Goal: Transaction & Acquisition: Download file/media

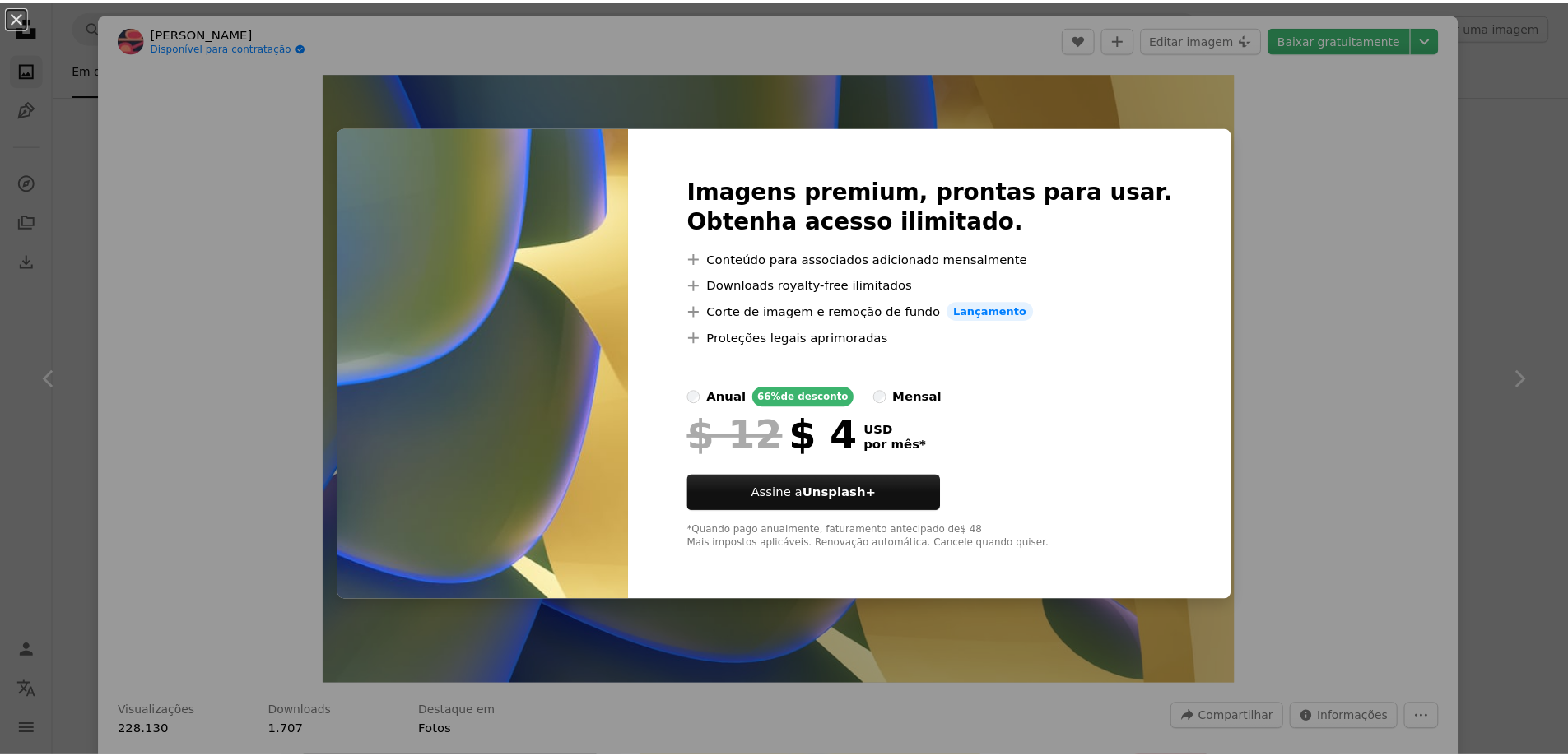
scroll to position [329, 0]
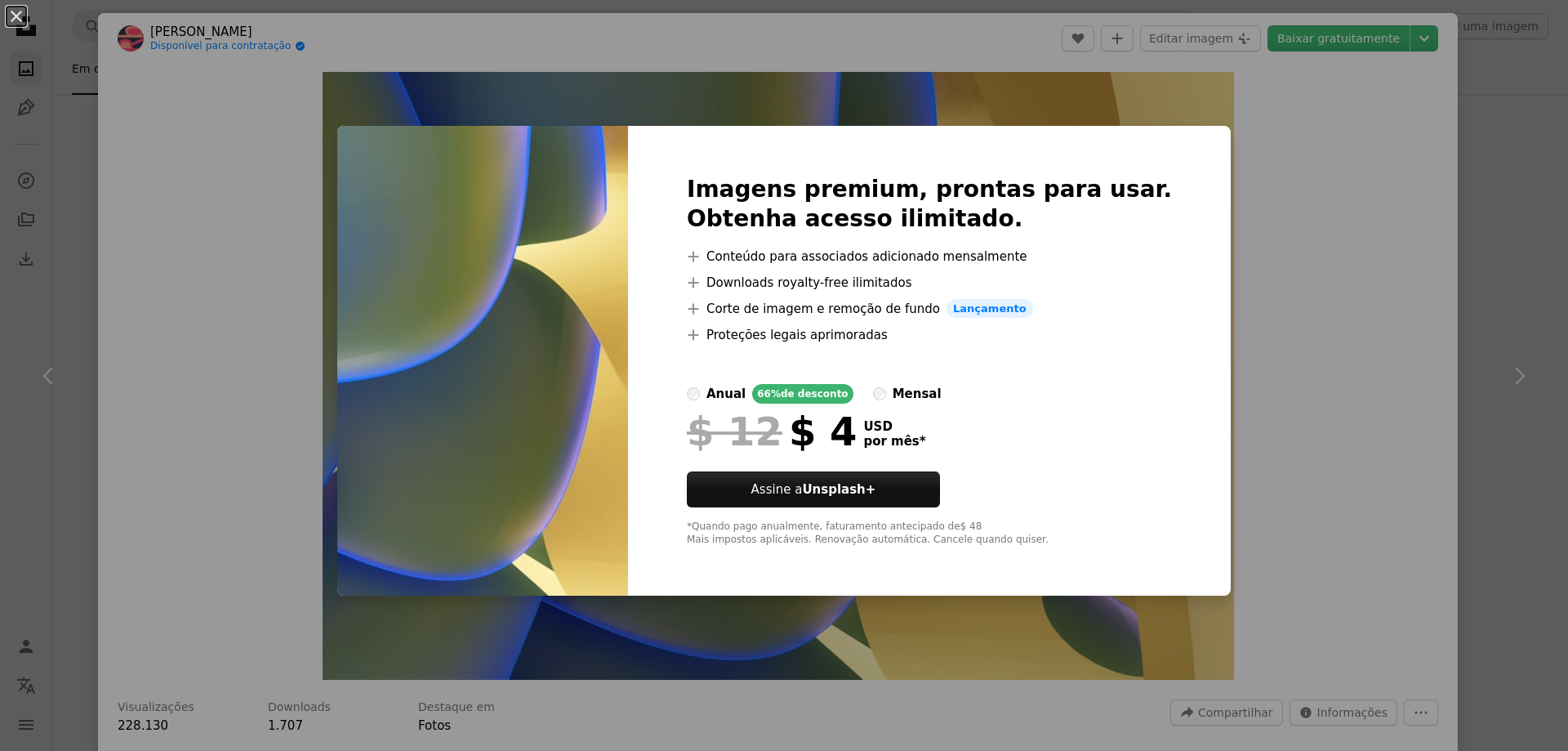
click at [1315, 234] on div "An X shape Imagens premium, prontas para usar. Obtenha acesso ilimitado. A plus…" at bounding box center [784, 375] width 1568 height 751
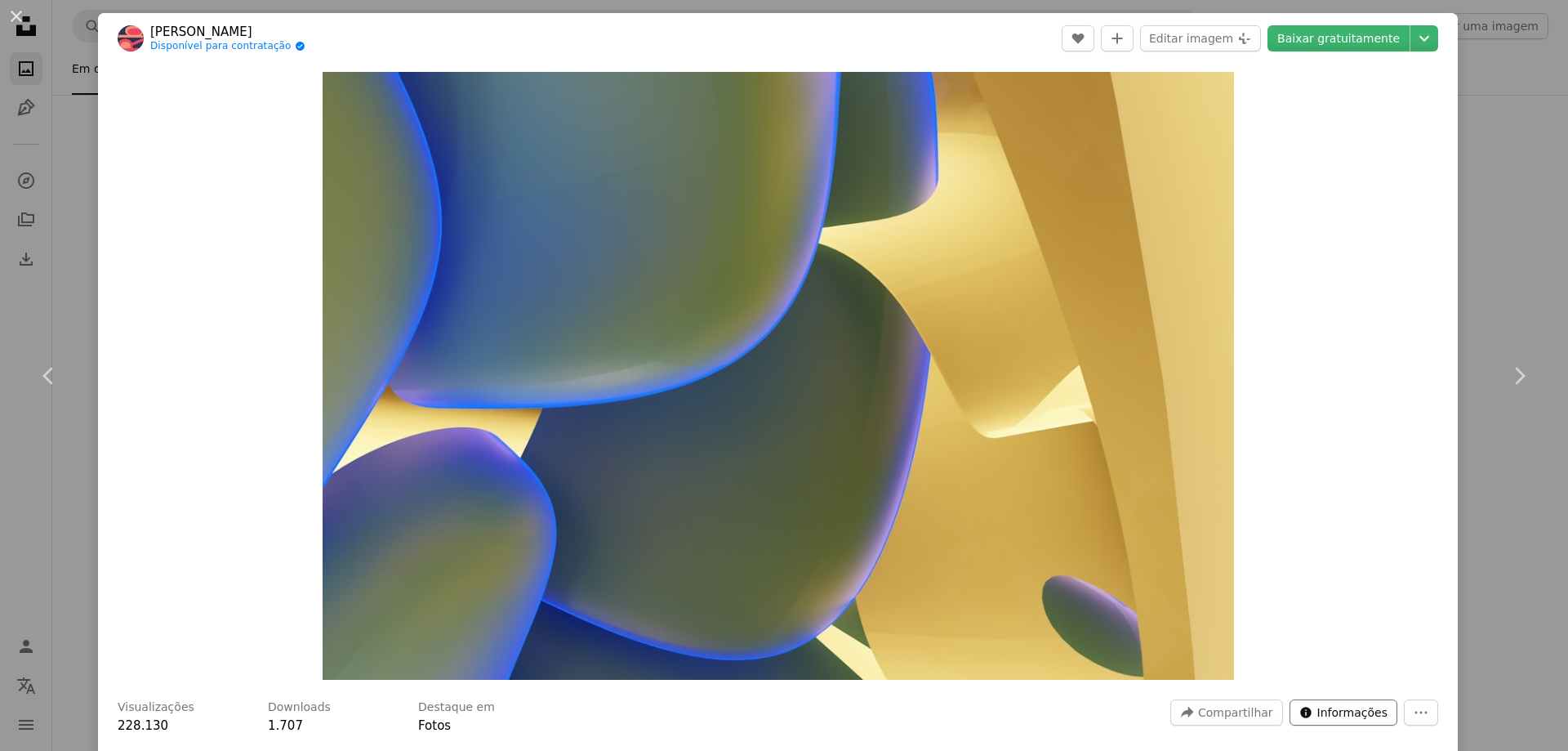
click at [1320, 715] on span "Informações" at bounding box center [1352, 712] width 70 height 25
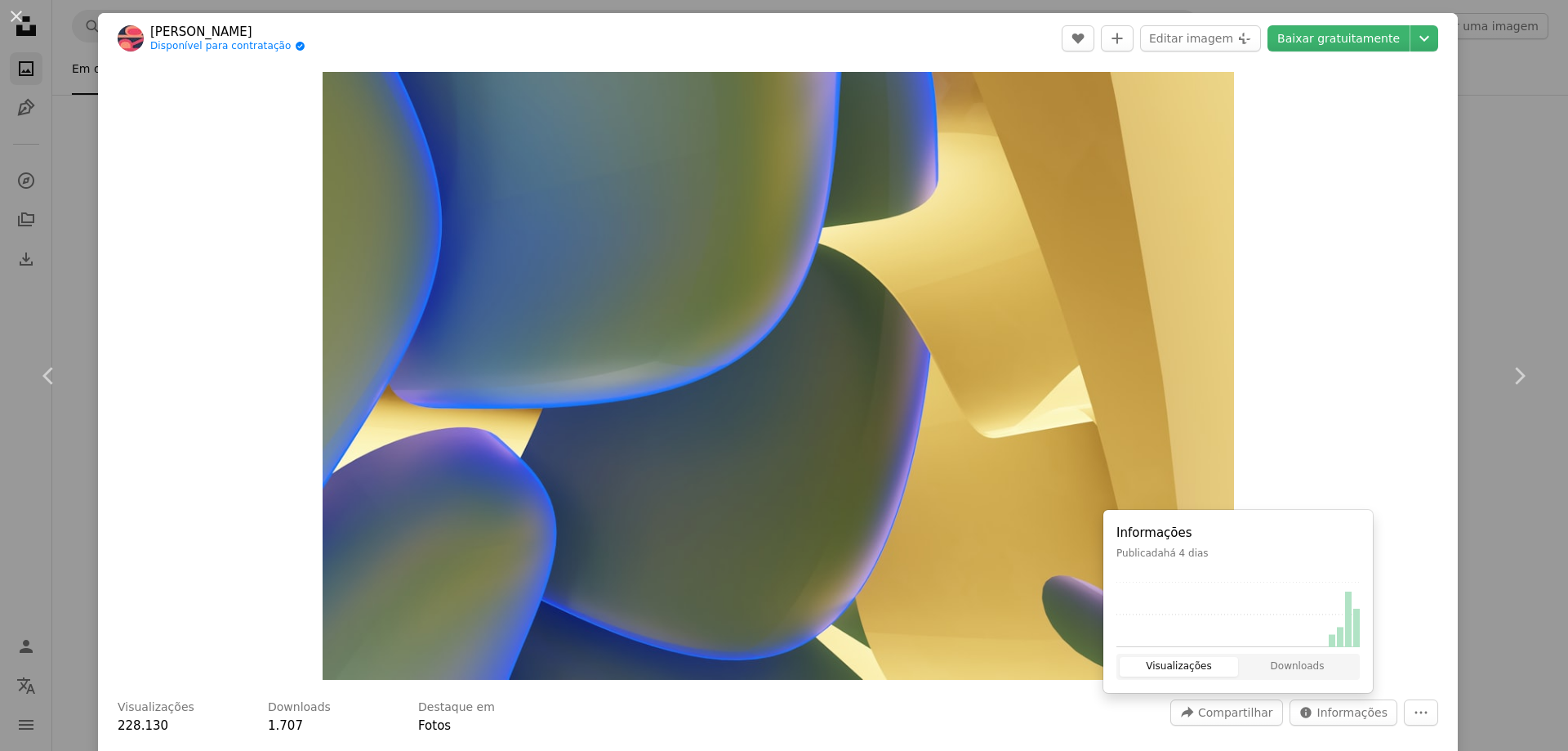
click at [1274, 431] on div "Zoom in" at bounding box center [778, 376] width 1360 height 624
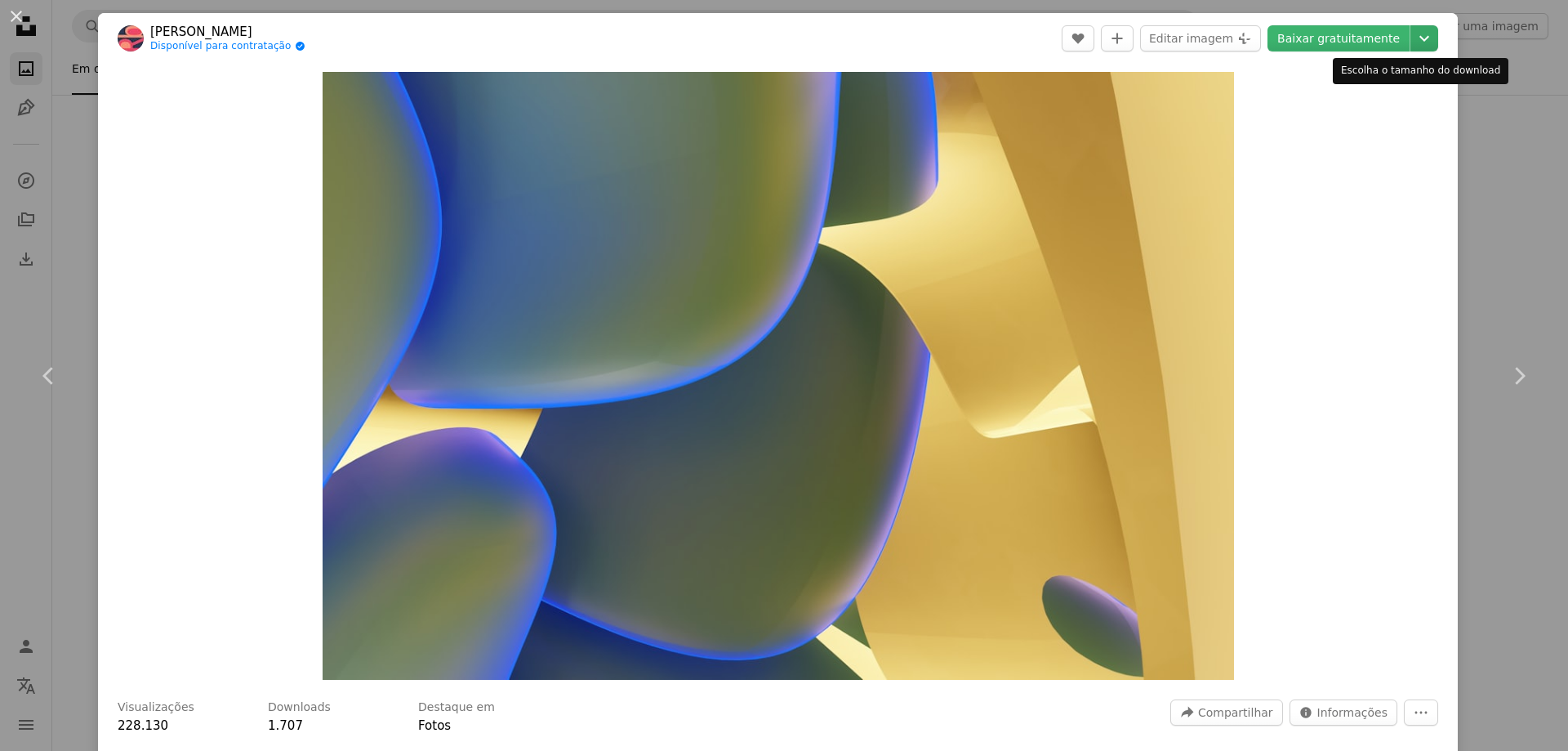
click at [1411, 41] on icon "Chevron down" at bounding box center [1424, 38] width 26 height 20
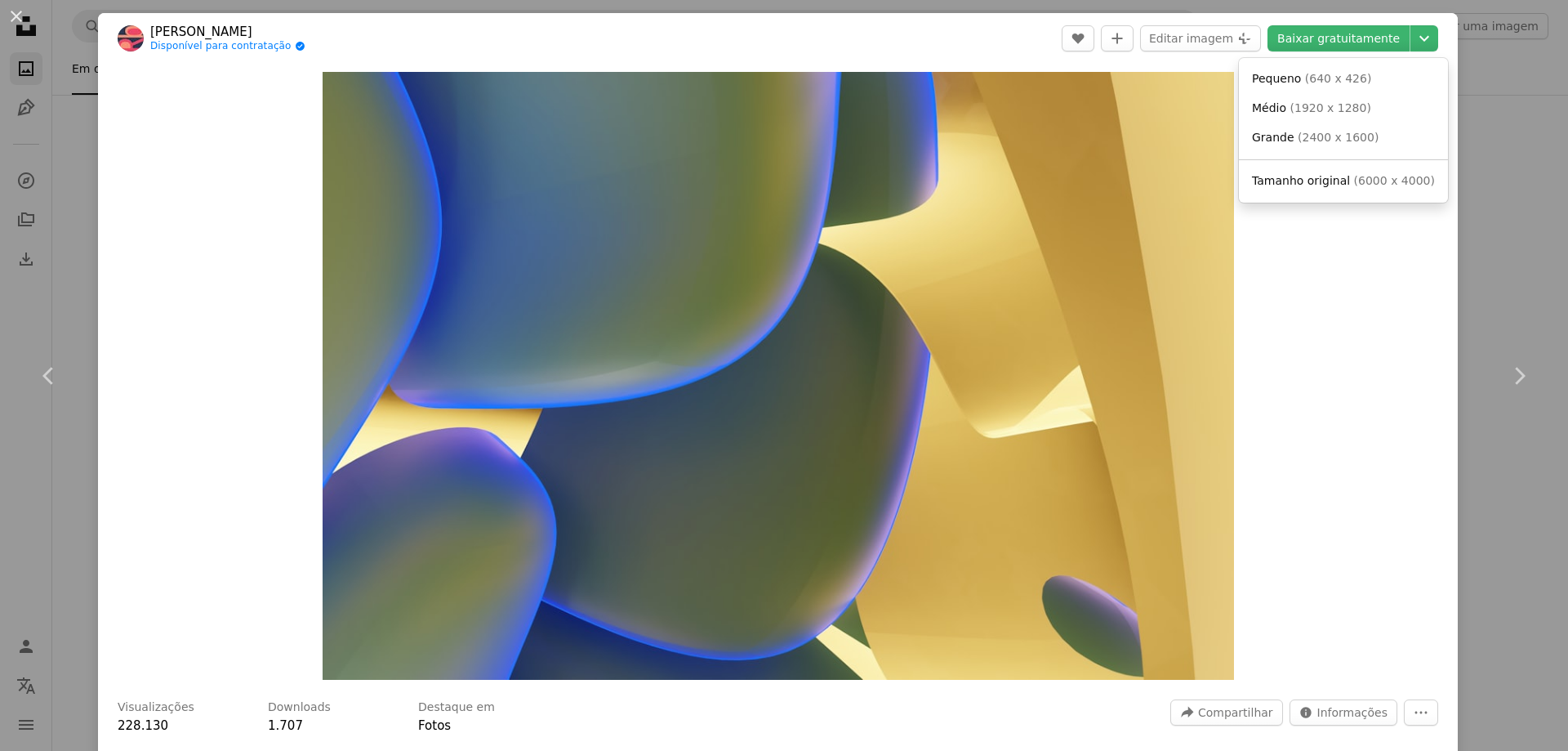
click at [1492, 172] on dialog "An X shape Chevron left Chevron right [PERSON_NAME] Disponível para contratação…" at bounding box center [784, 375] width 1568 height 751
click at [1482, 119] on div "An X shape Chevron left Chevron right [PERSON_NAME] Disponível para contratação…" at bounding box center [784, 375] width 1568 height 751
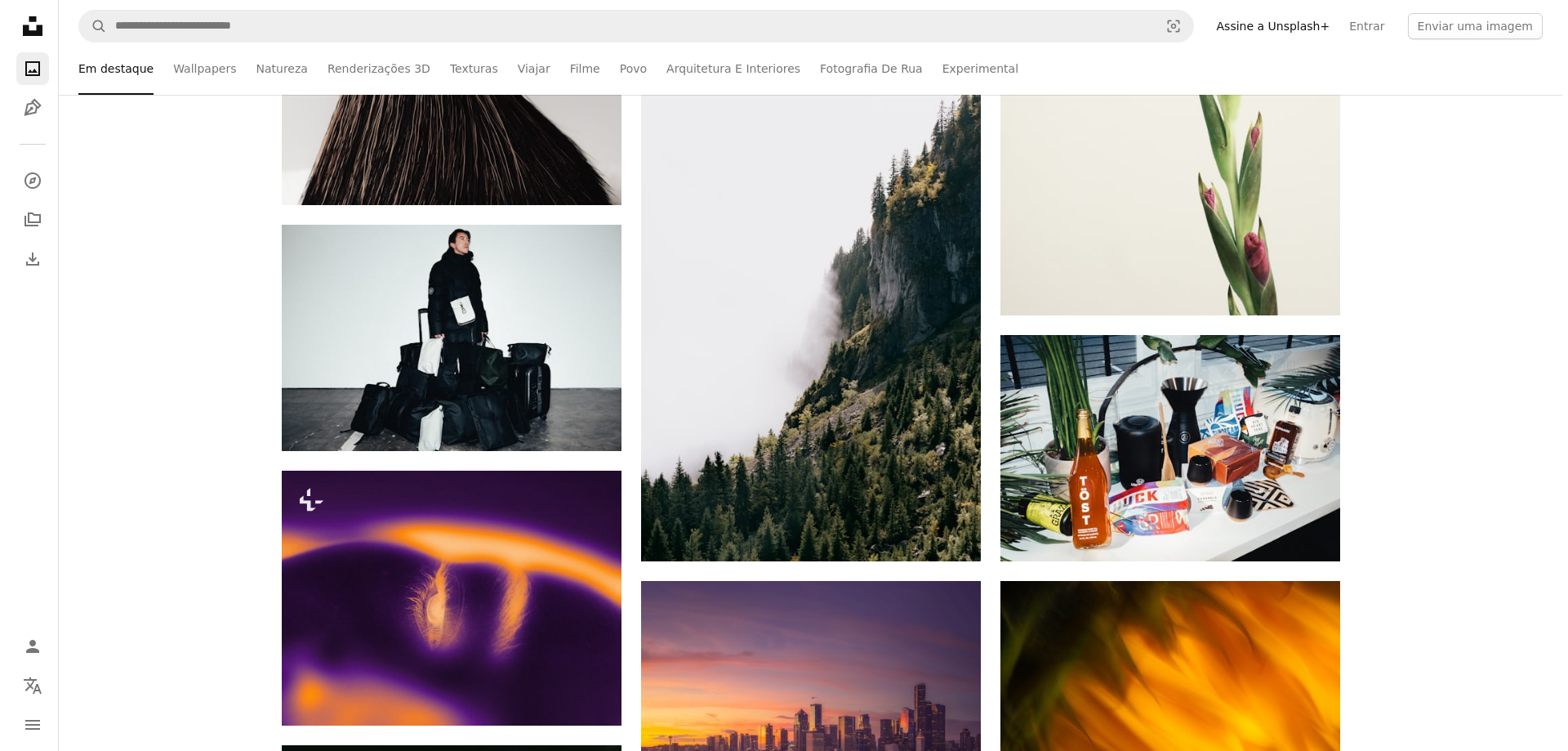
scroll to position [1144, 0]
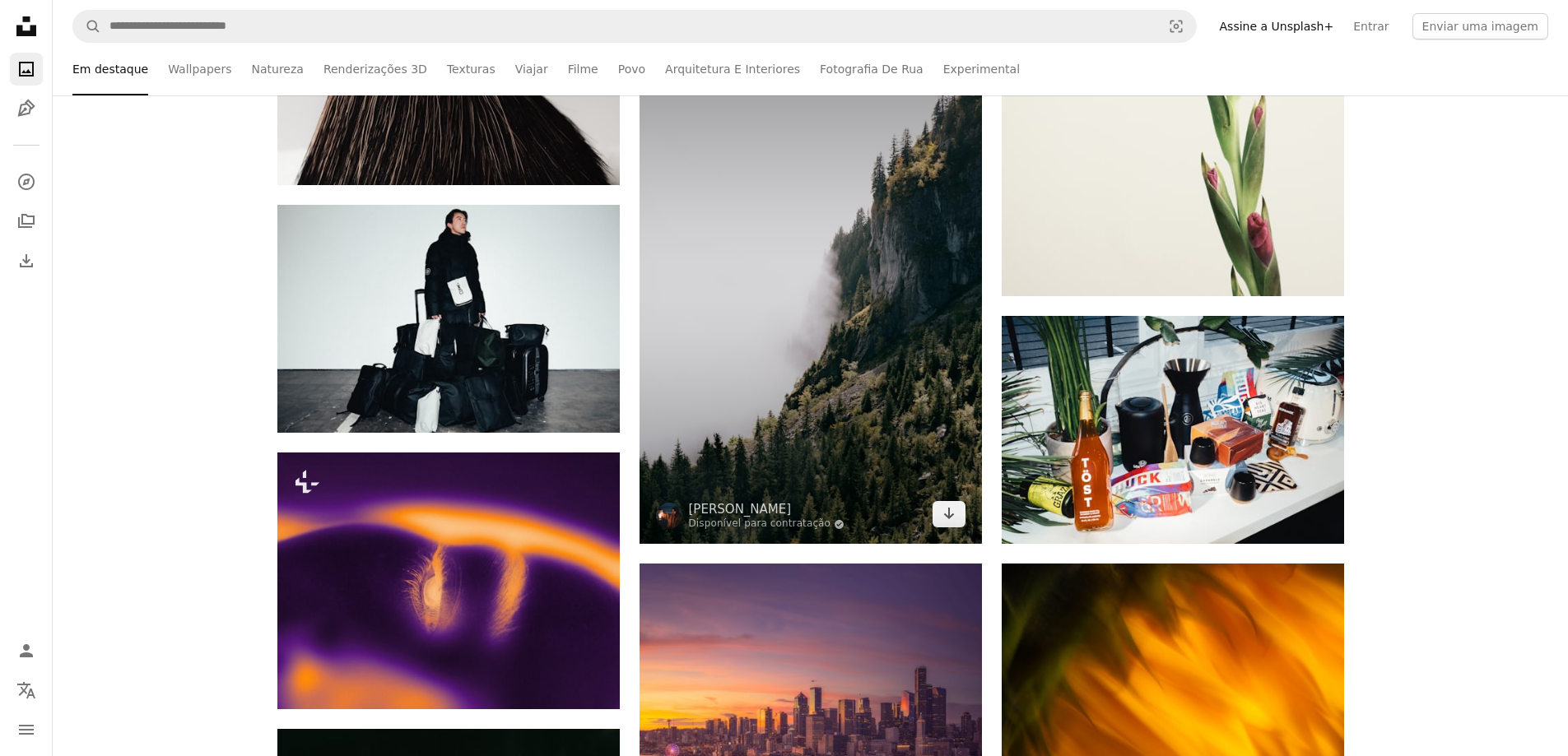
click at [778, 434] on img at bounding box center [810, 287] width 342 height 513
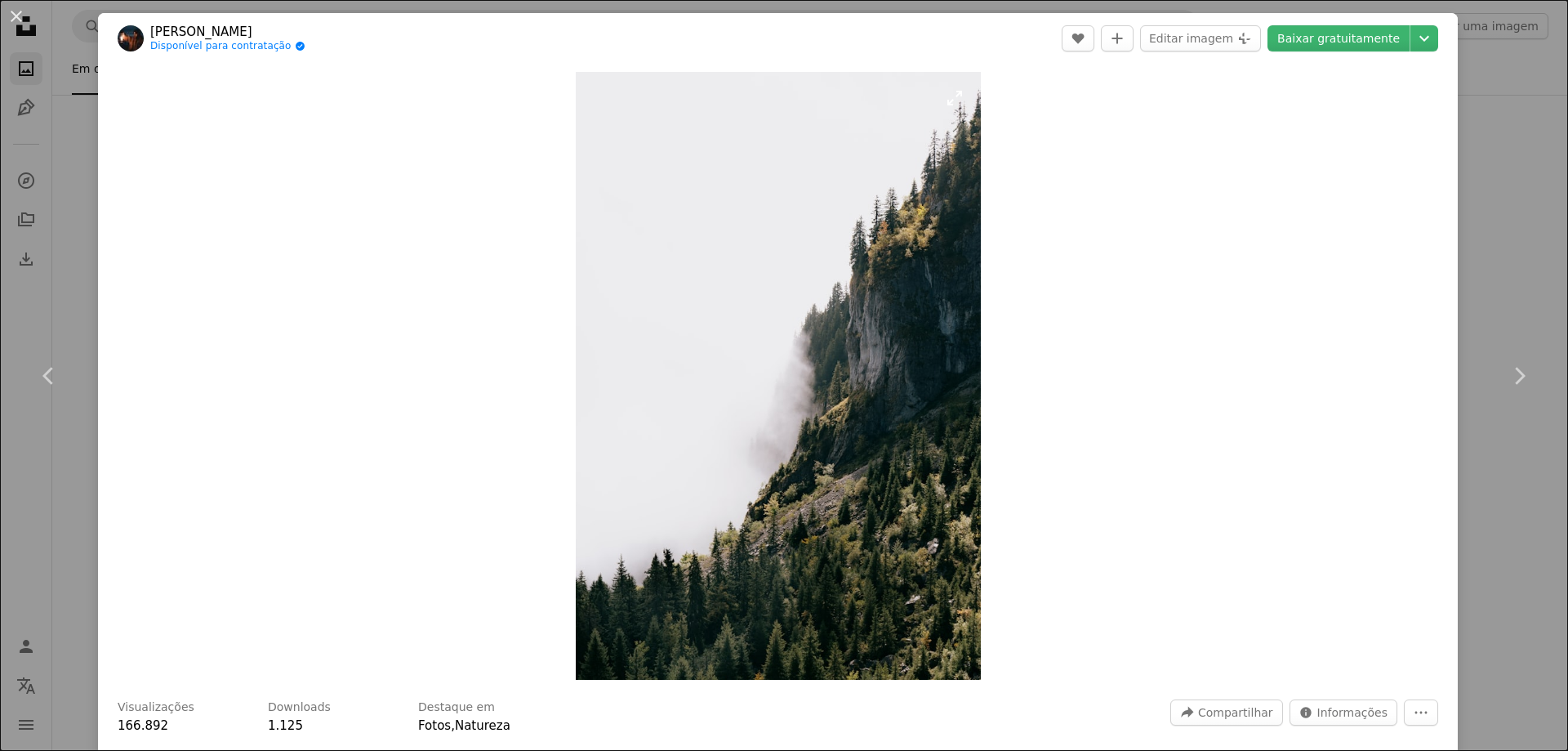
click at [724, 372] on img "Ampliar esta imagem" at bounding box center [778, 376] width 405 height 608
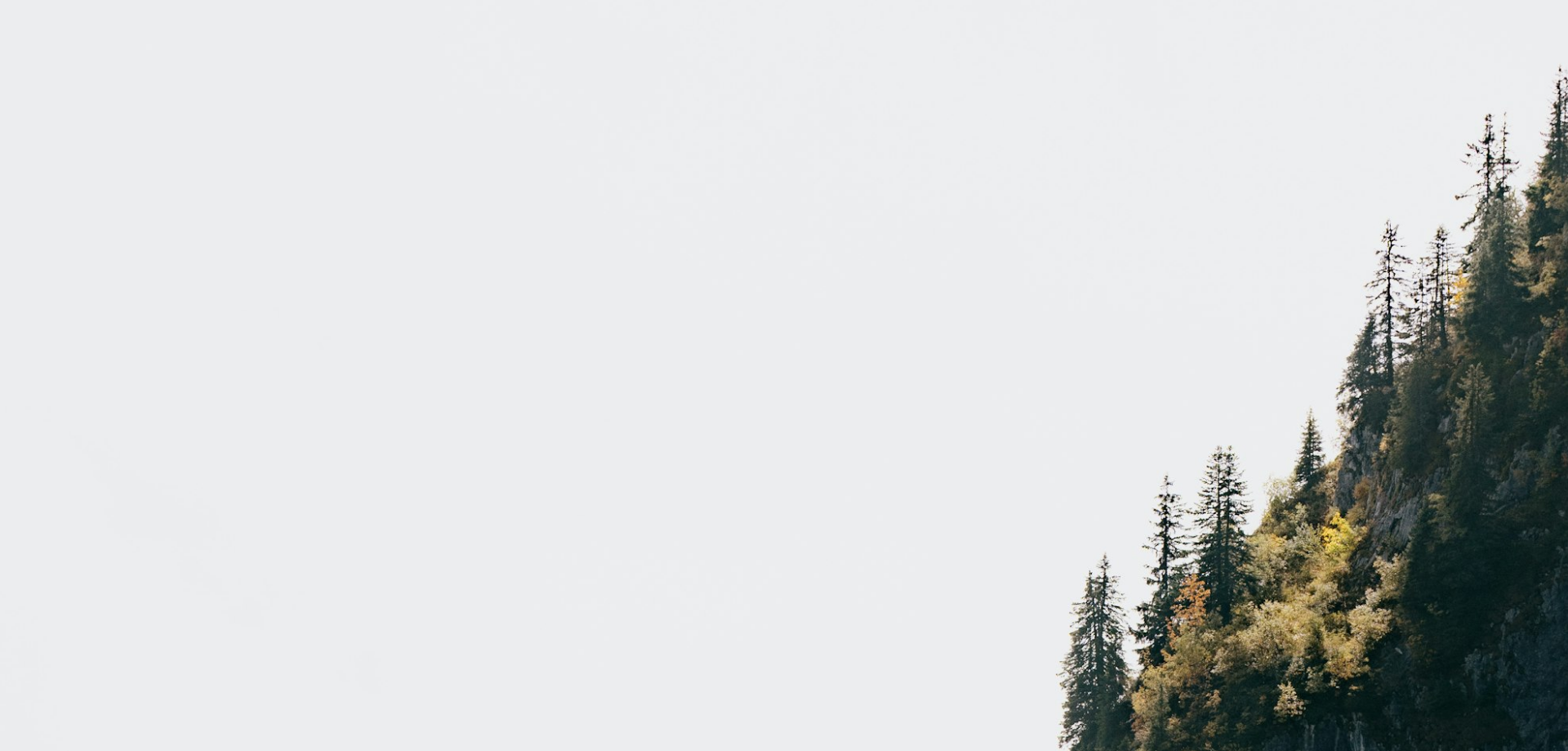
scroll to position [785, 0]
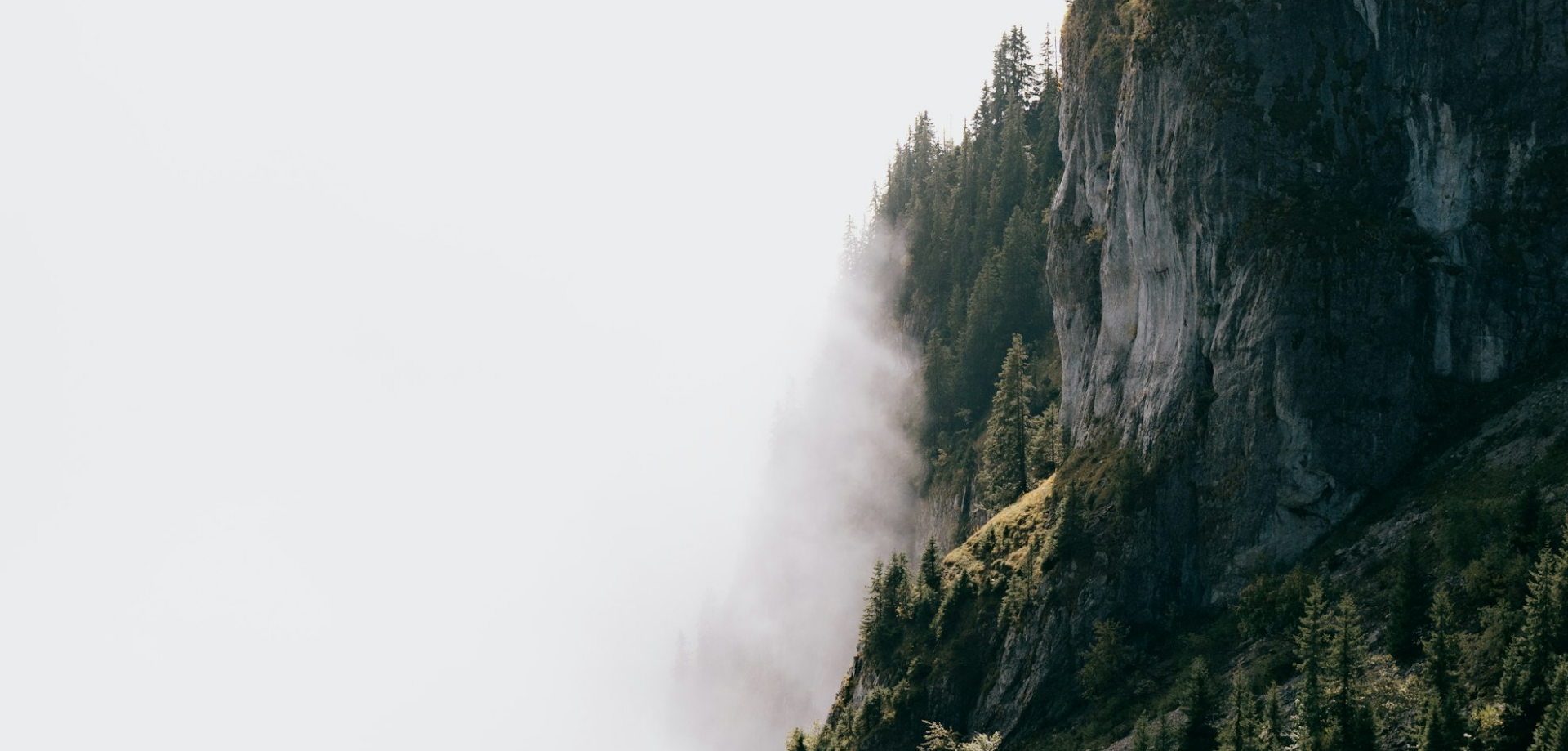
click at [1030, 331] on img "Diminuir esta imagem" at bounding box center [784, 392] width 1570 height 2356
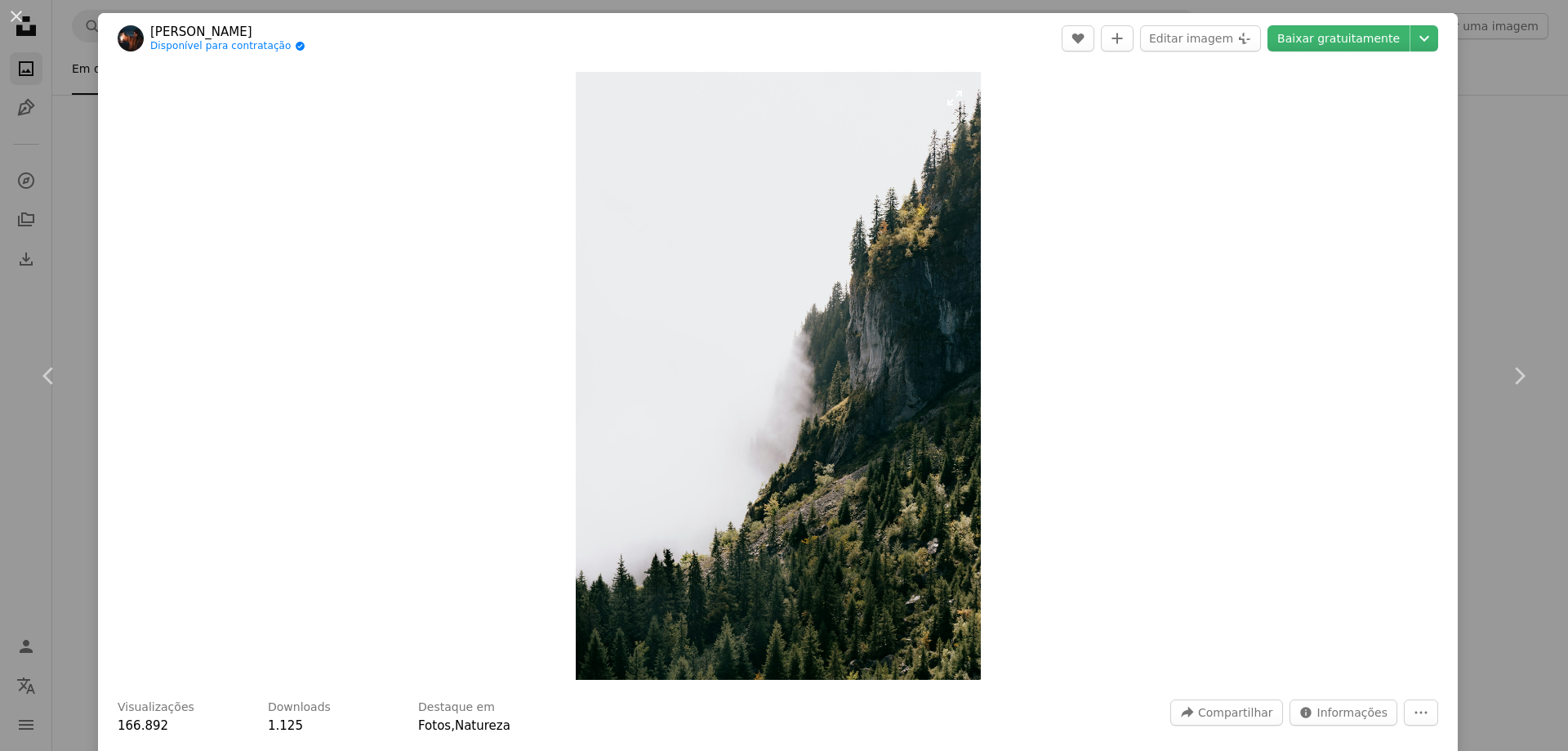
click at [950, 332] on img "Ampliar esta imagem" at bounding box center [778, 376] width 405 height 608
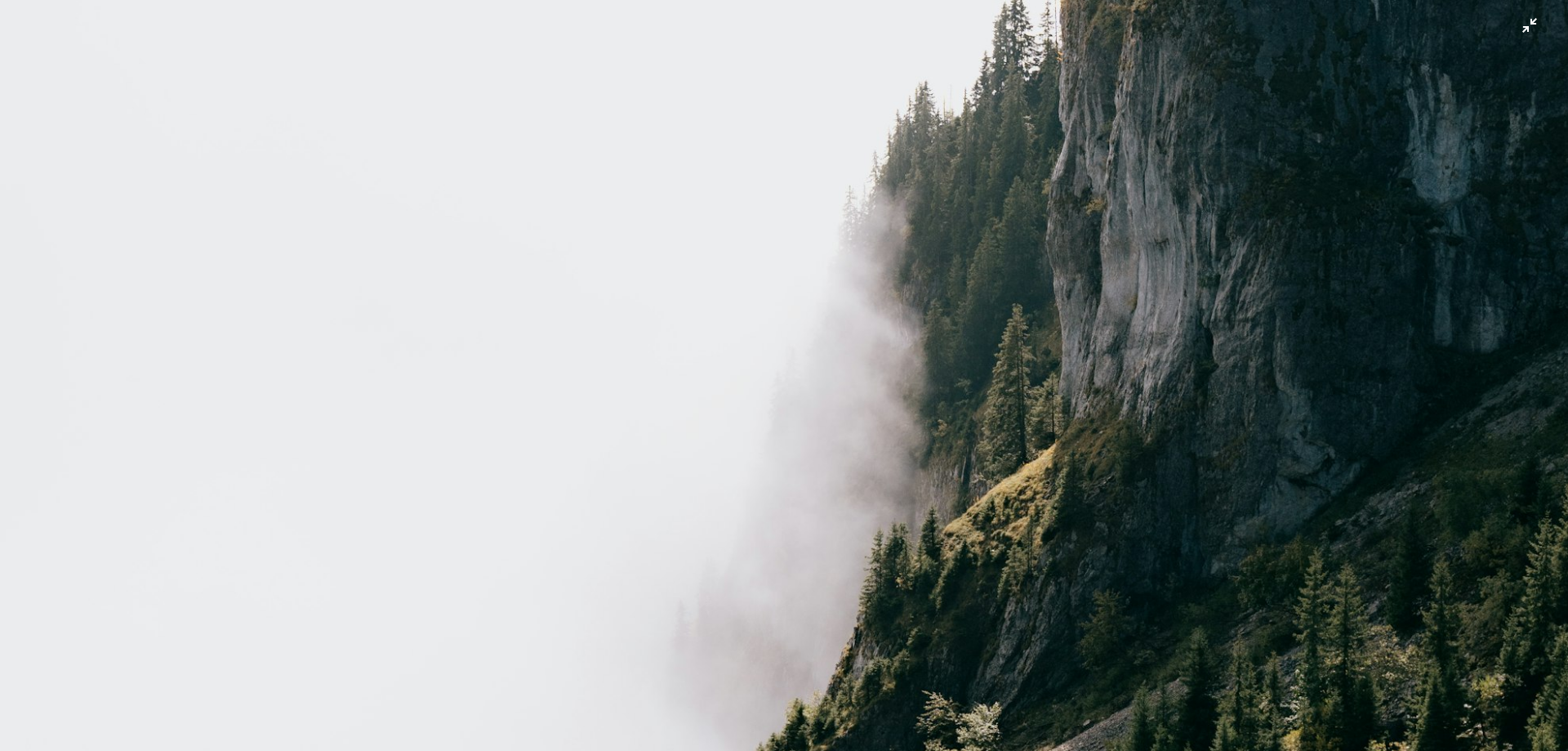
drag, startPoint x: 1047, startPoint y: 157, endPoint x: 1144, endPoint y: 209, distance: 110.1
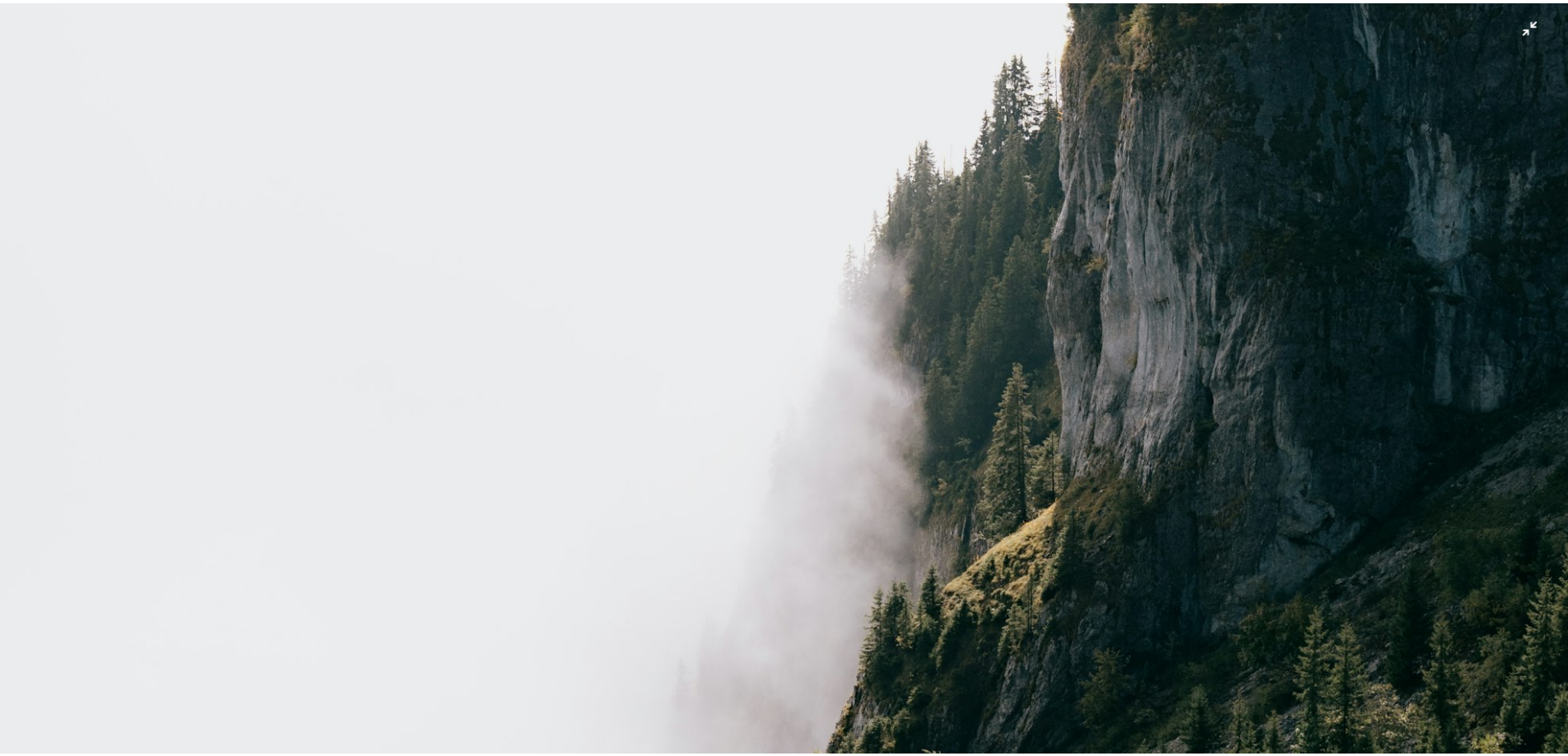
scroll to position [751, 0]
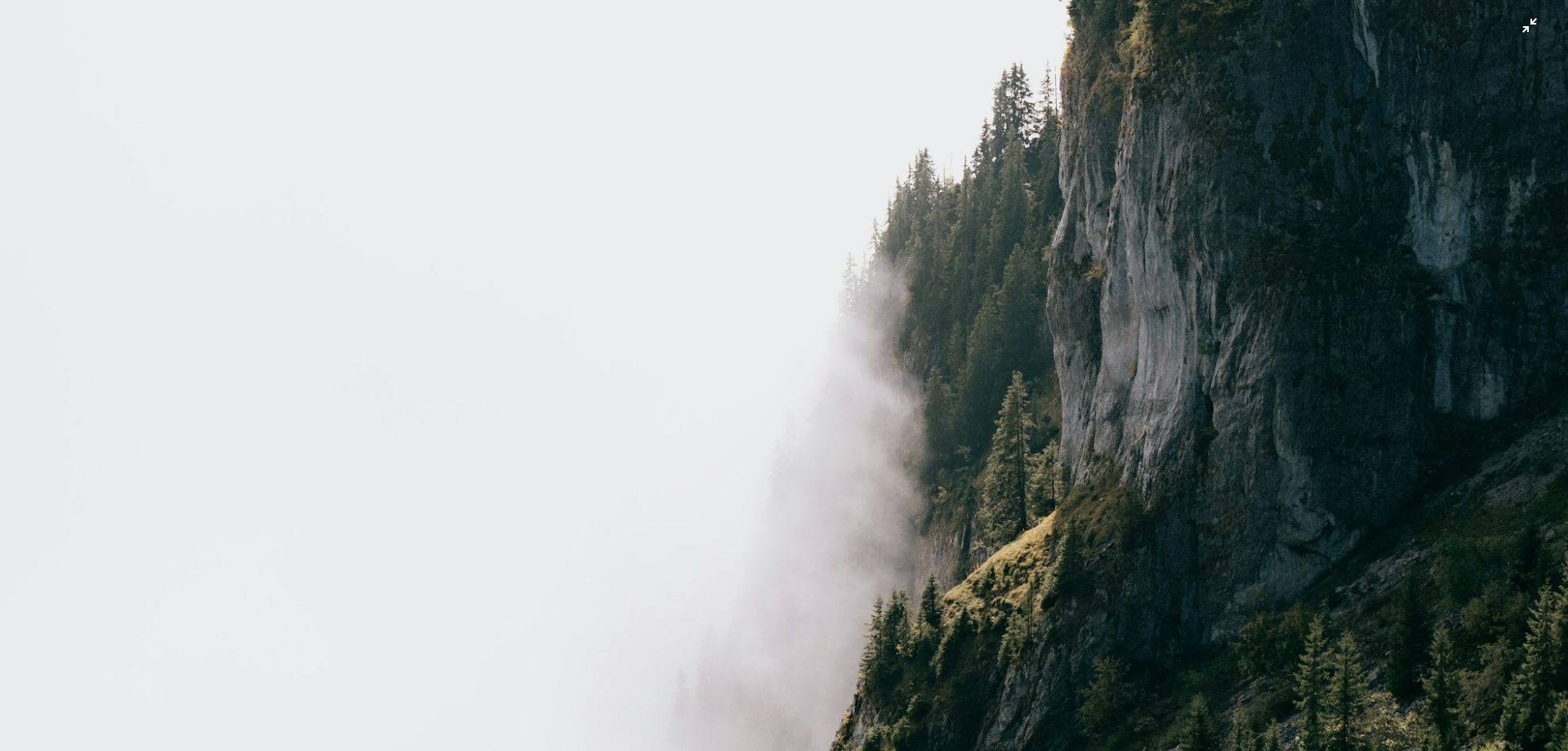
click at [1523, 30] on img "Diminuir esta imagem" at bounding box center [784, 431] width 1570 height 2356
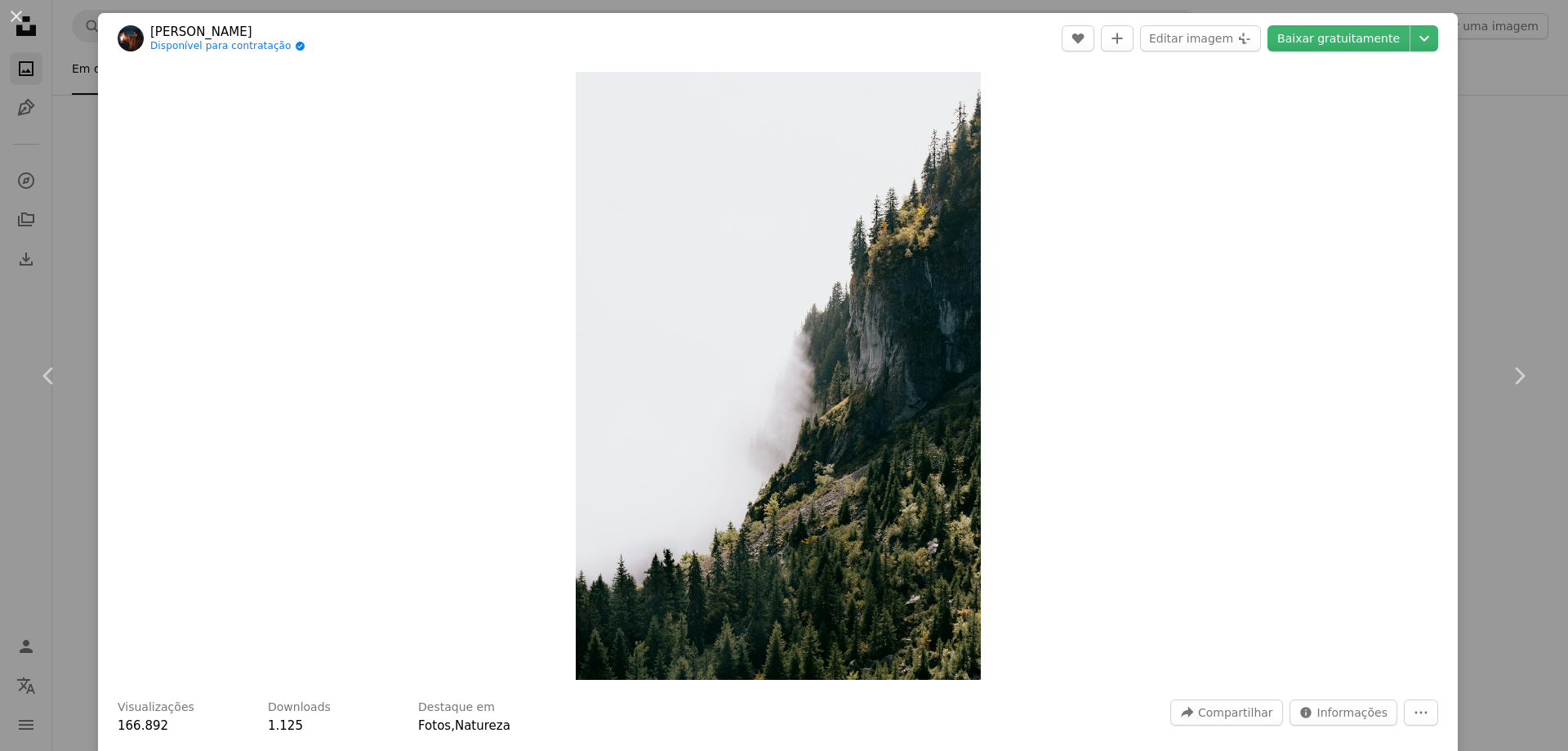
click at [1480, 208] on div "An X shape Chevron left Chevron right [PERSON_NAME] Disponível para contratação…" at bounding box center [784, 375] width 1568 height 751
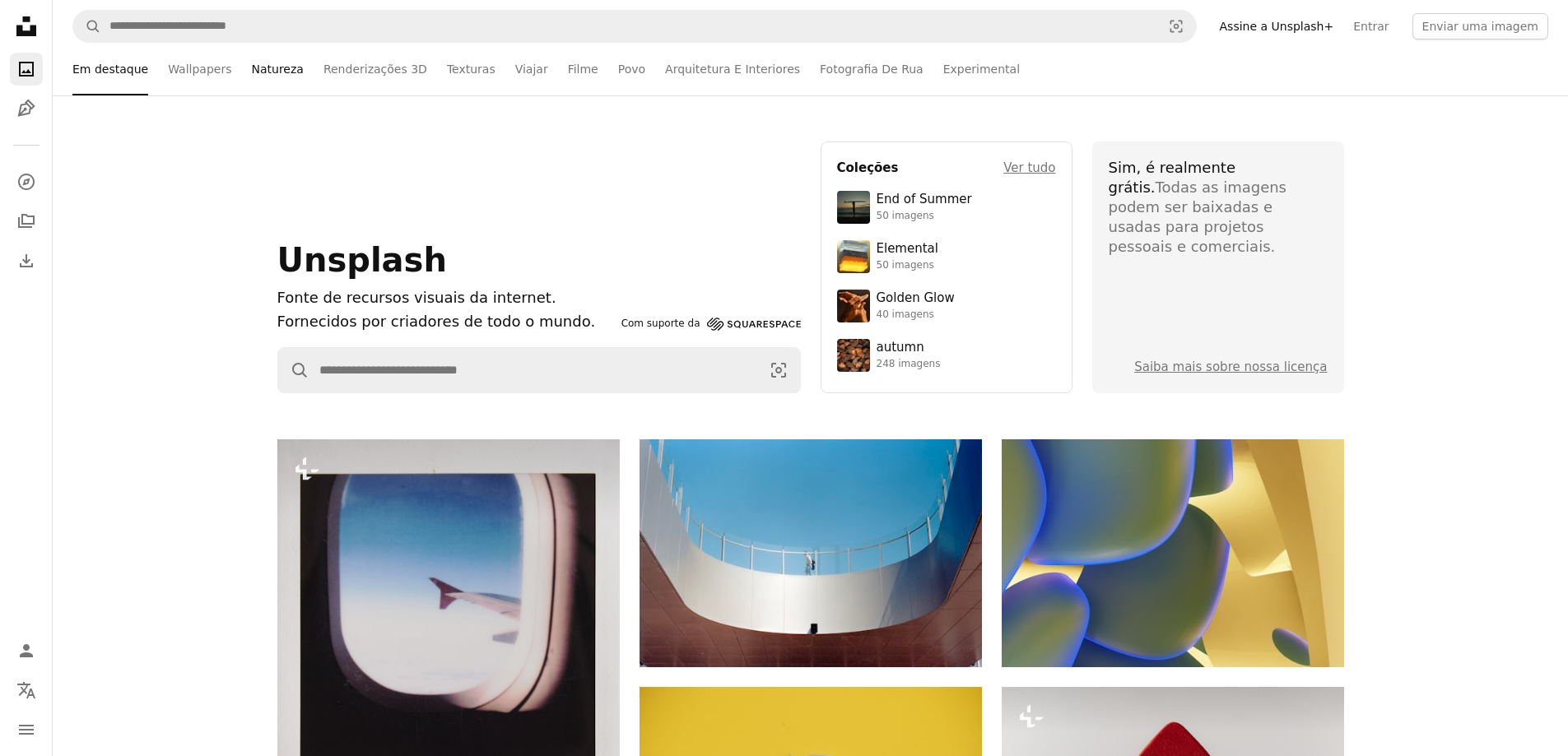
click at [270, 70] on link "Natureza" at bounding box center [278, 69] width 52 height 52
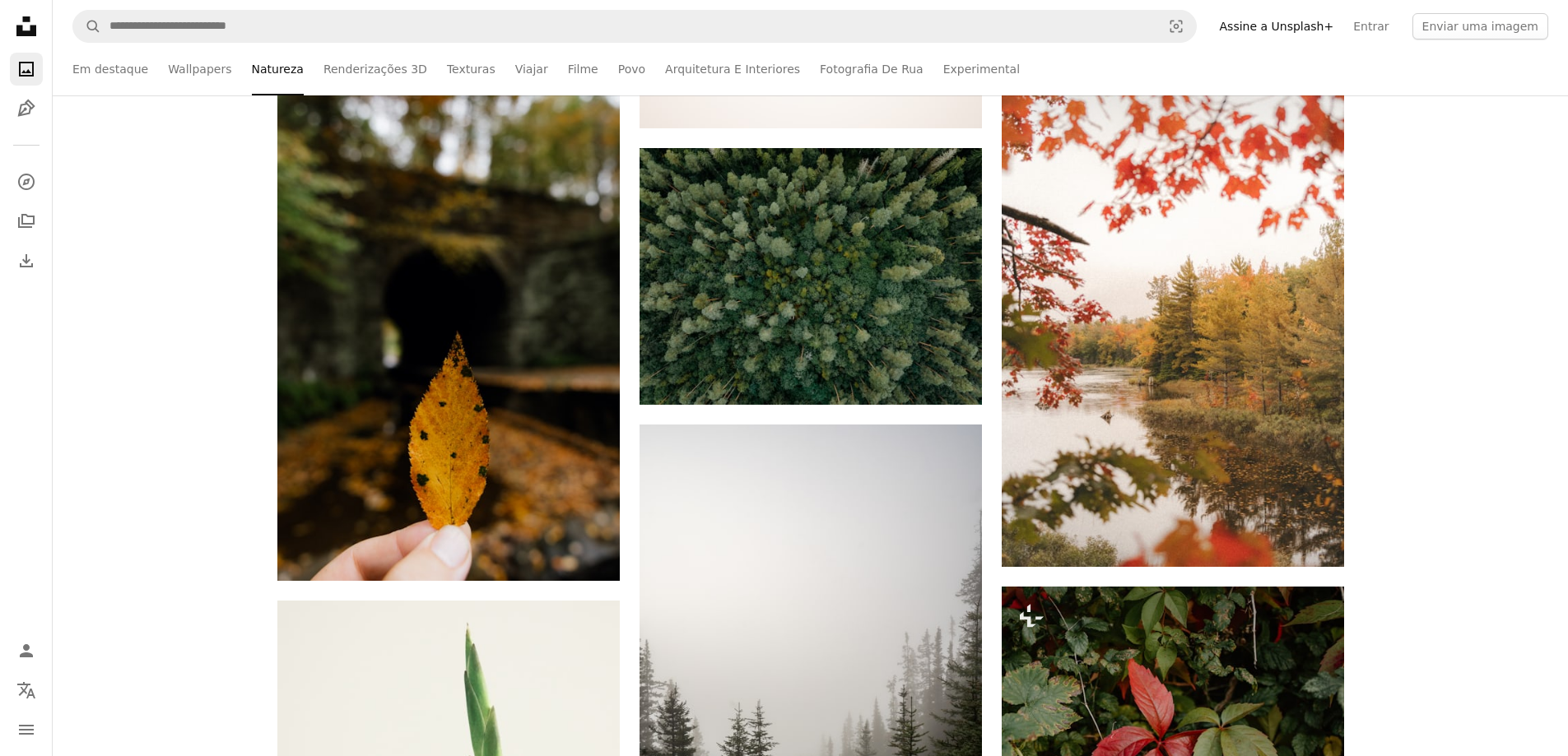
scroll to position [1891, 0]
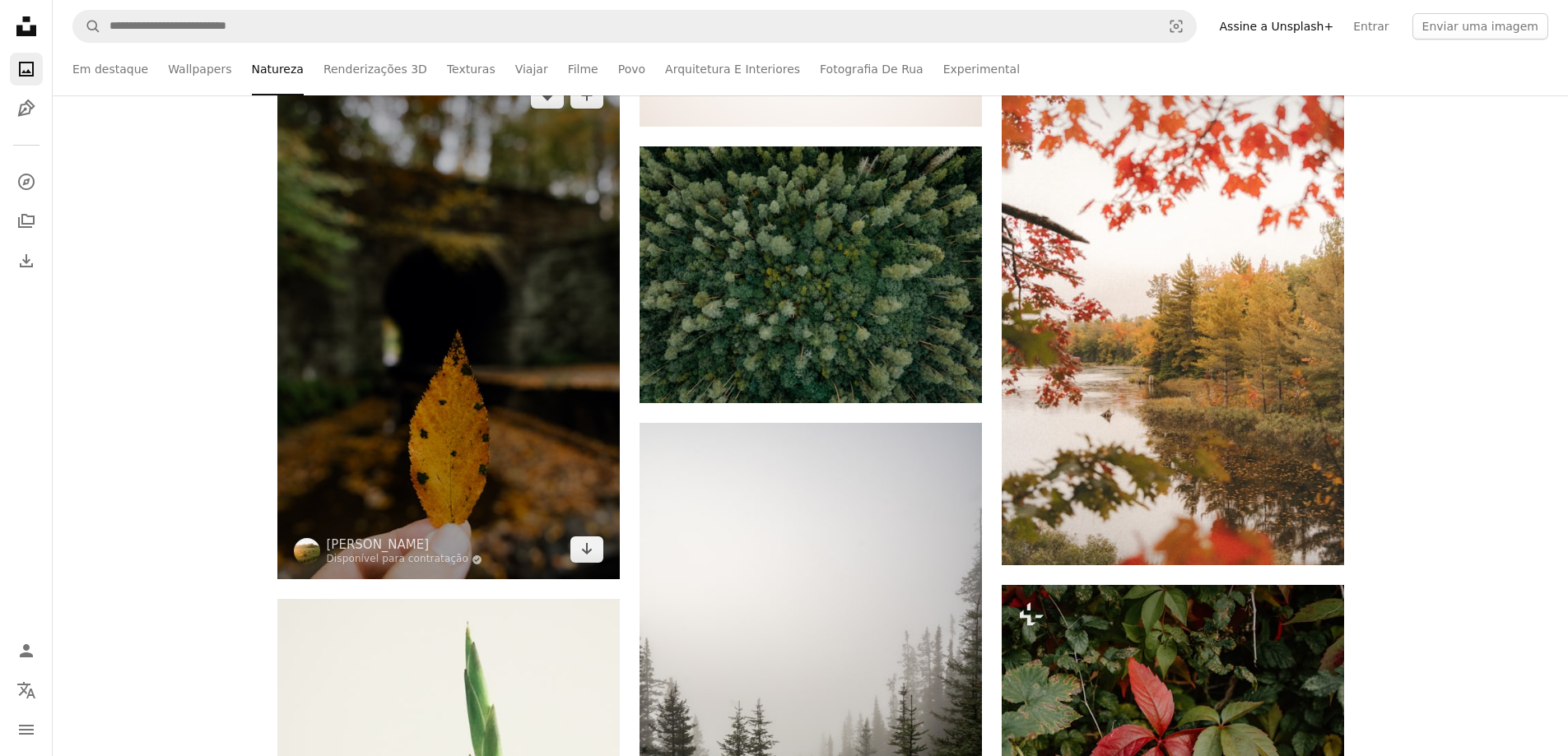
click at [518, 398] on img at bounding box center [447, 323] width 342 height 513
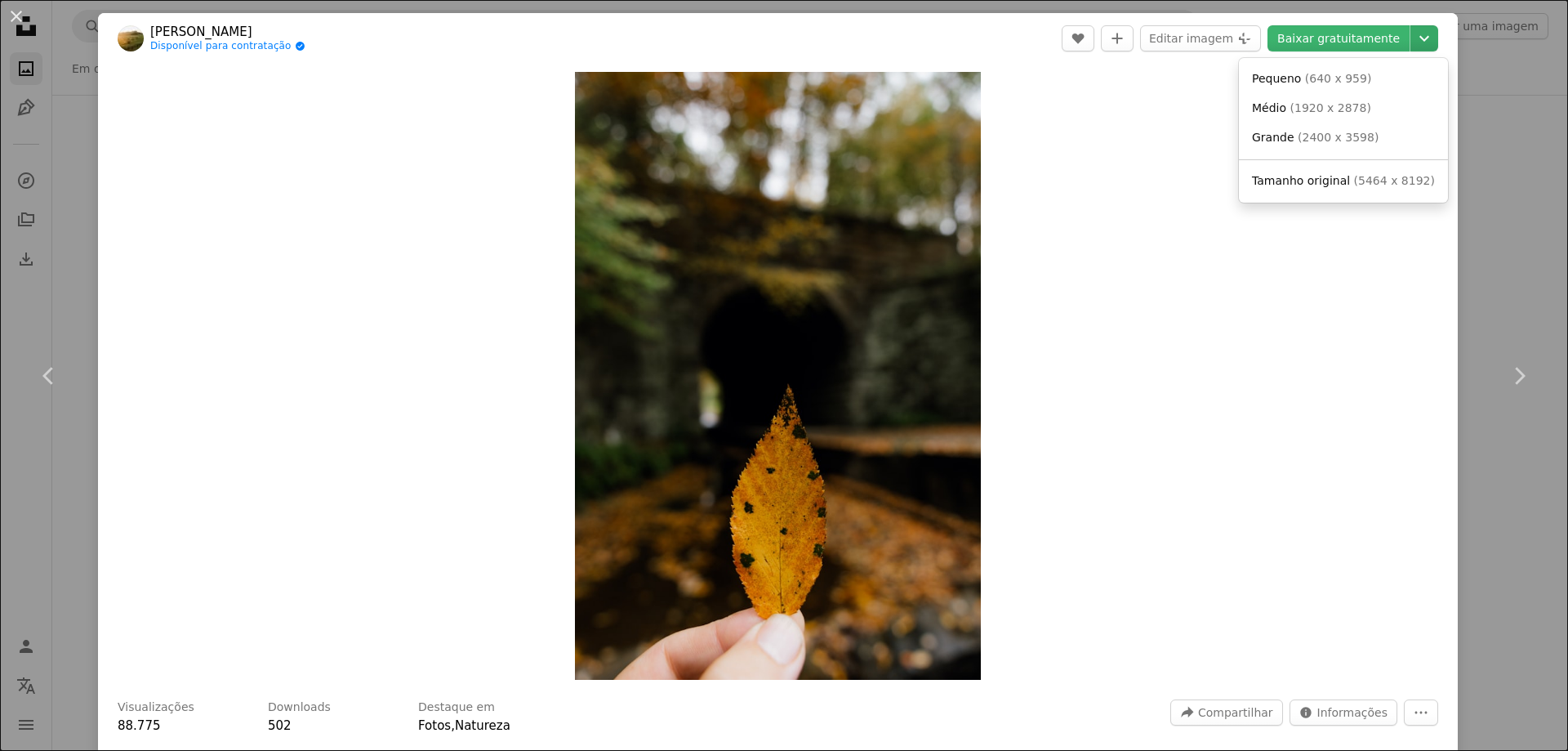
click at [1420, 39] on icon "Escolha o tamanho do download" at bounding box center [1424, 38] width 10 height 5
click at [1377, 178] on span "( 5464 x 8192 )" at bounding box center [1394, 180] width 81 height 13
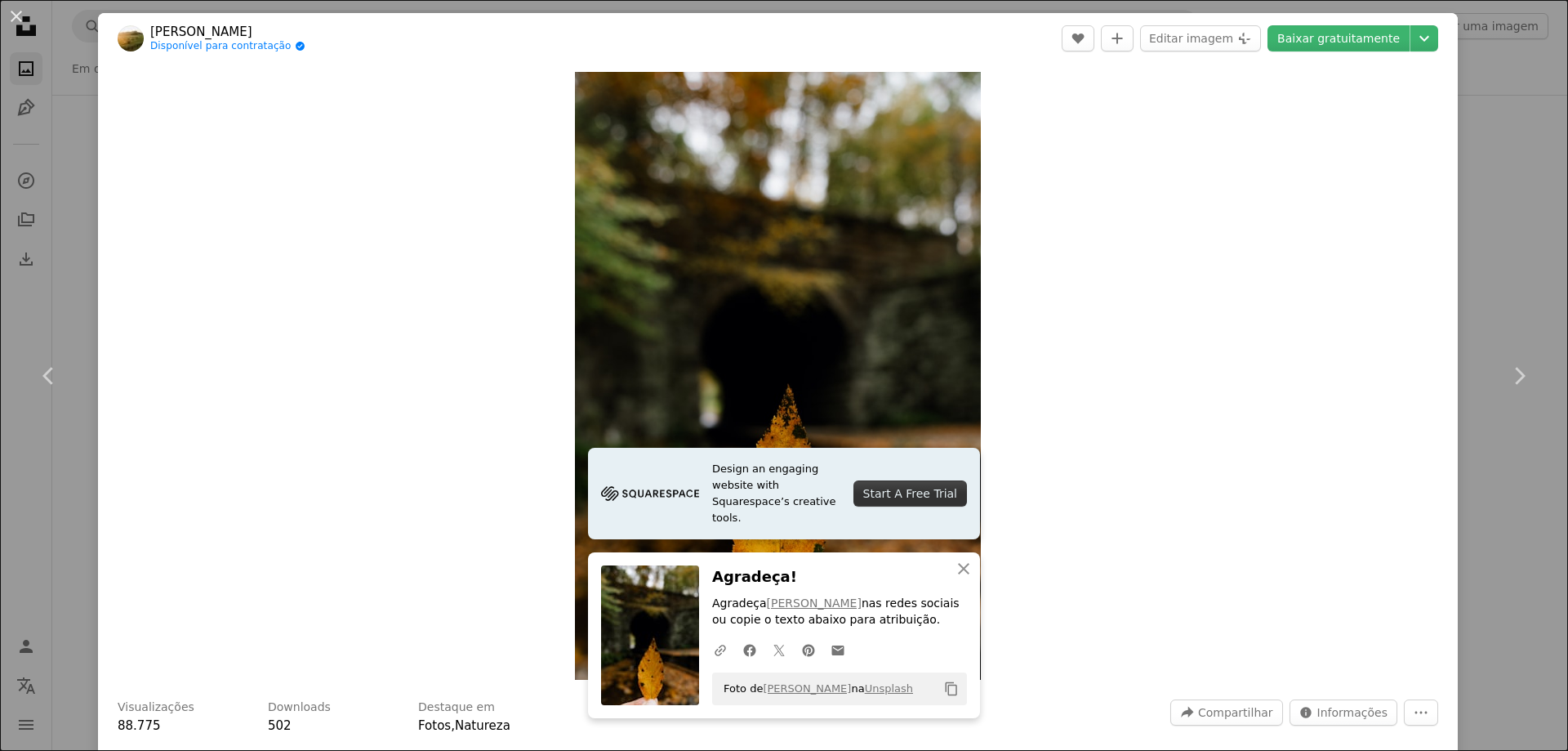
click at [1512, 190] on div "An X shape Chevron left Chevron right Donnie Rosie Disponível para contratação …" at bounding box center [784, 375] width 1568 height 751
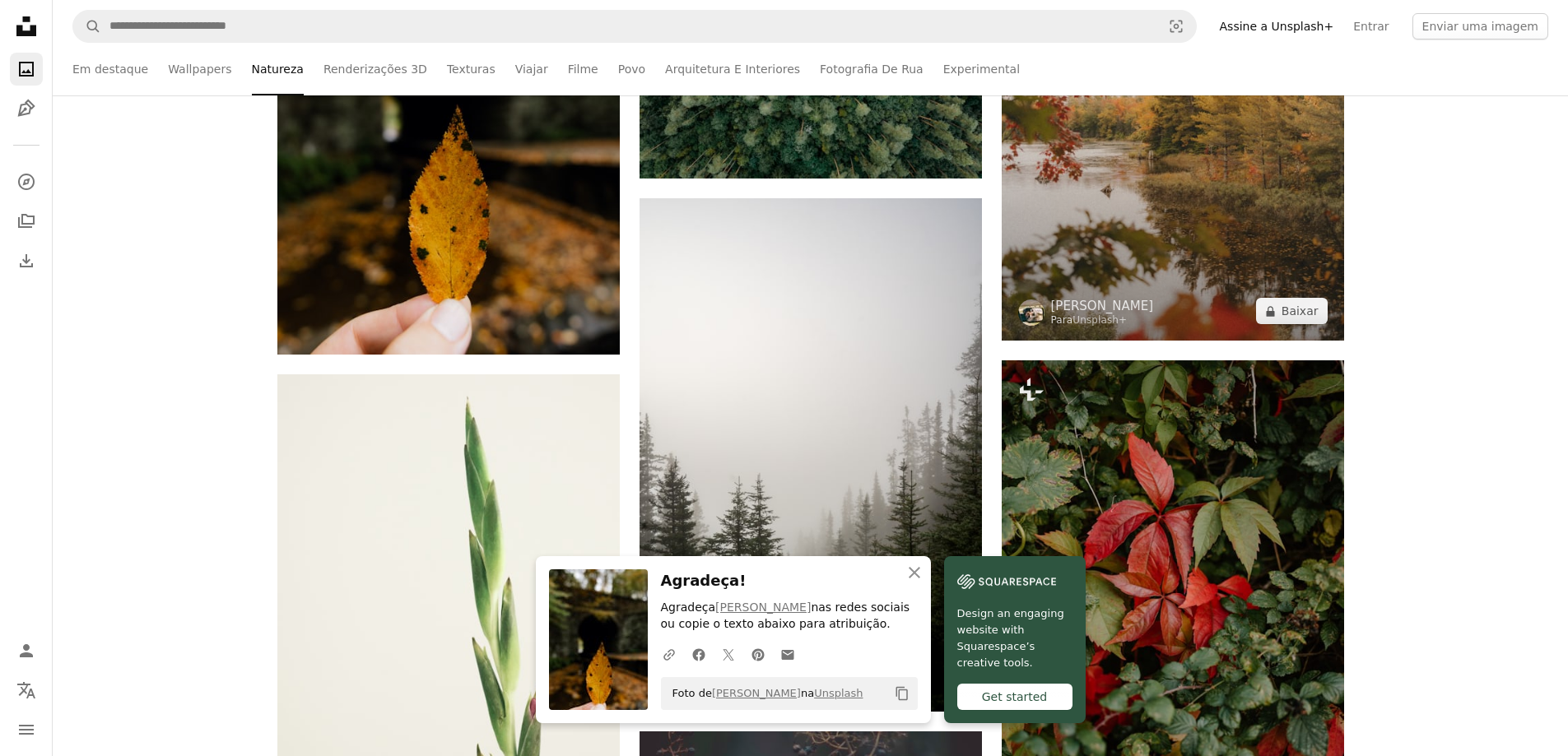
scroll to position [2139, 0]
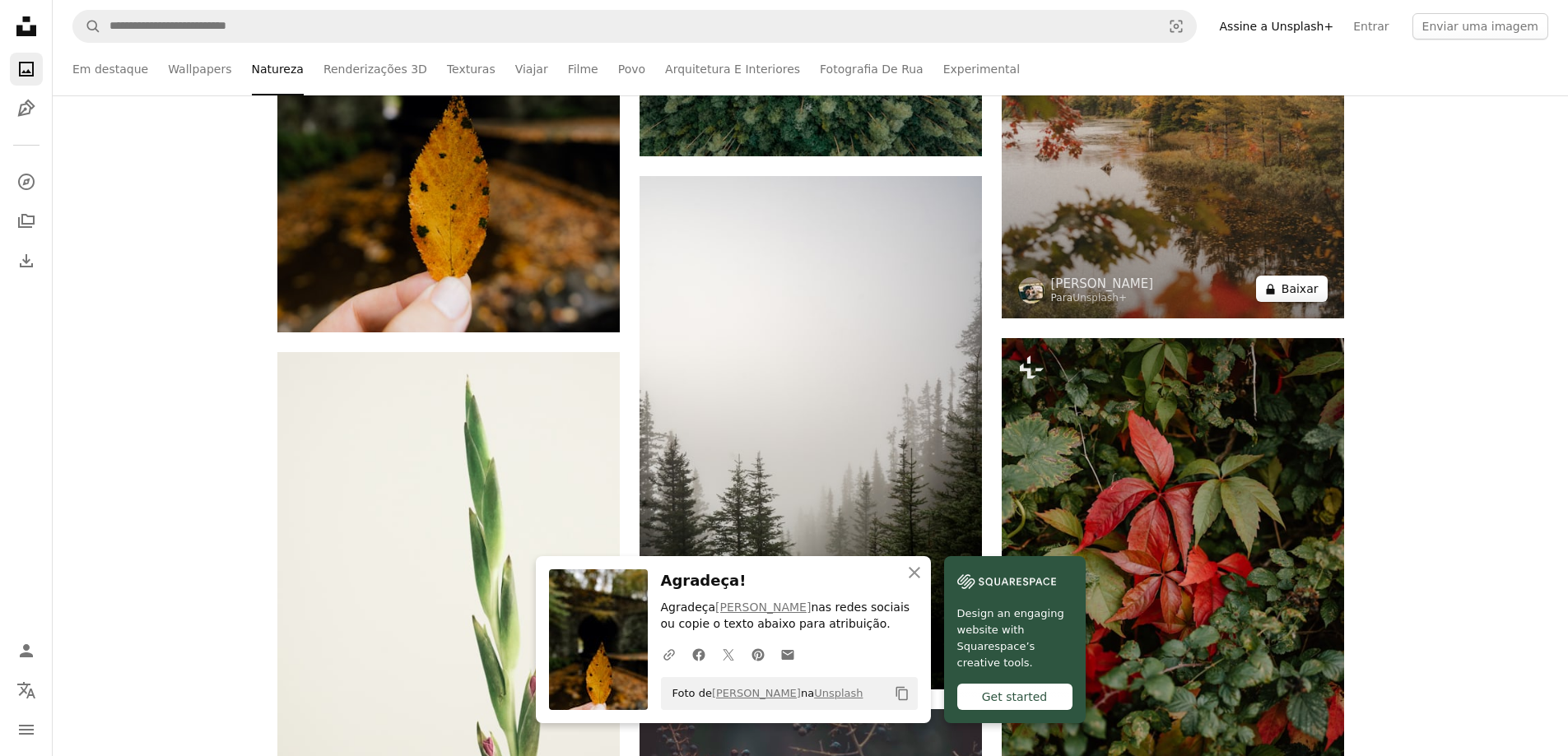
click at [1295, 293] on button "A lock Baixar" at bounding box center [1292, 289] width 72 height 27
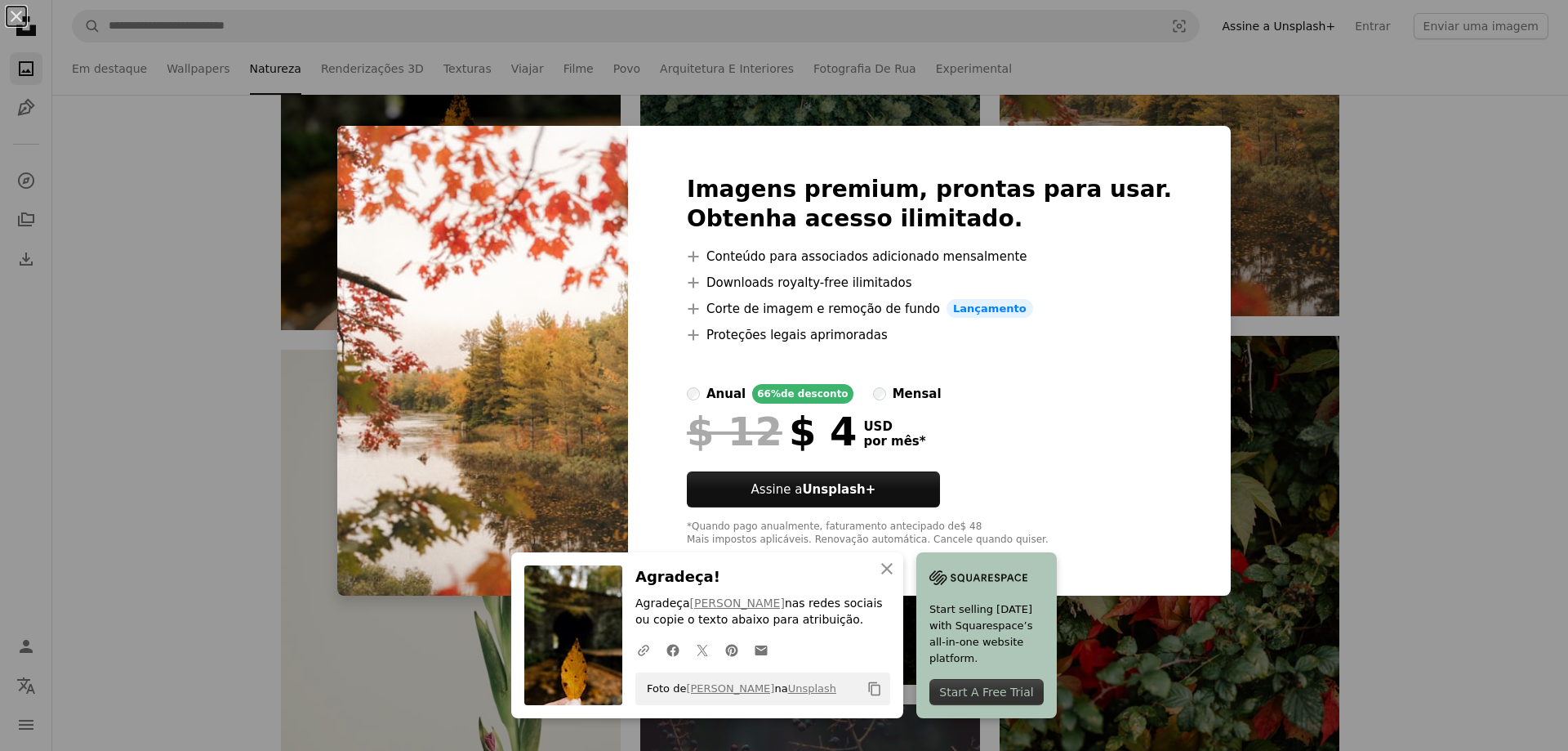
click at [1236, 184] on div "An X shape Imagens premium, prontas para usar. Obtenha acesso ilimitado. A plus…" at bounding box center [784, 375] width 1568 height 751
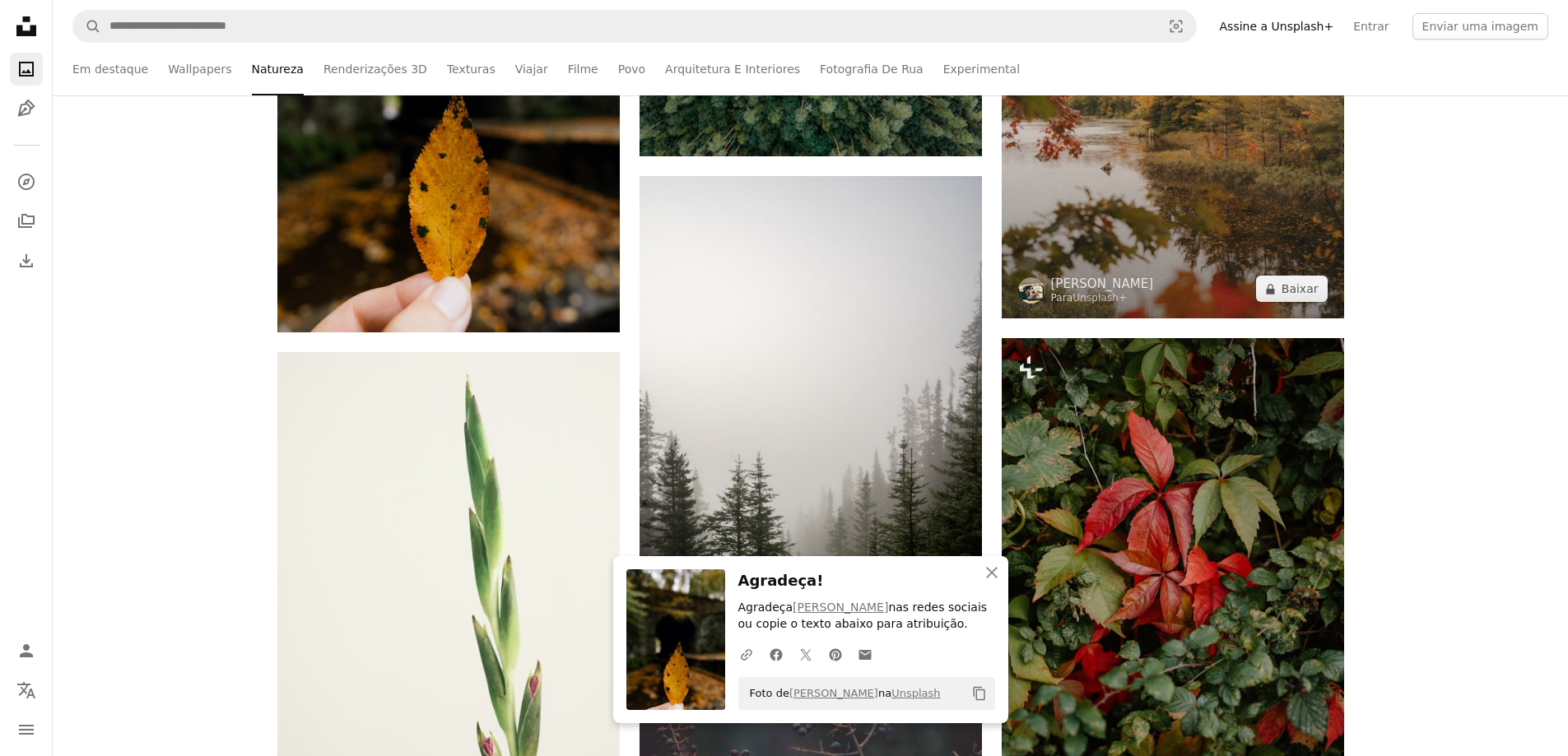
click at [1248, 188] on img at bounding box center [1172, 61] width 342 height 513
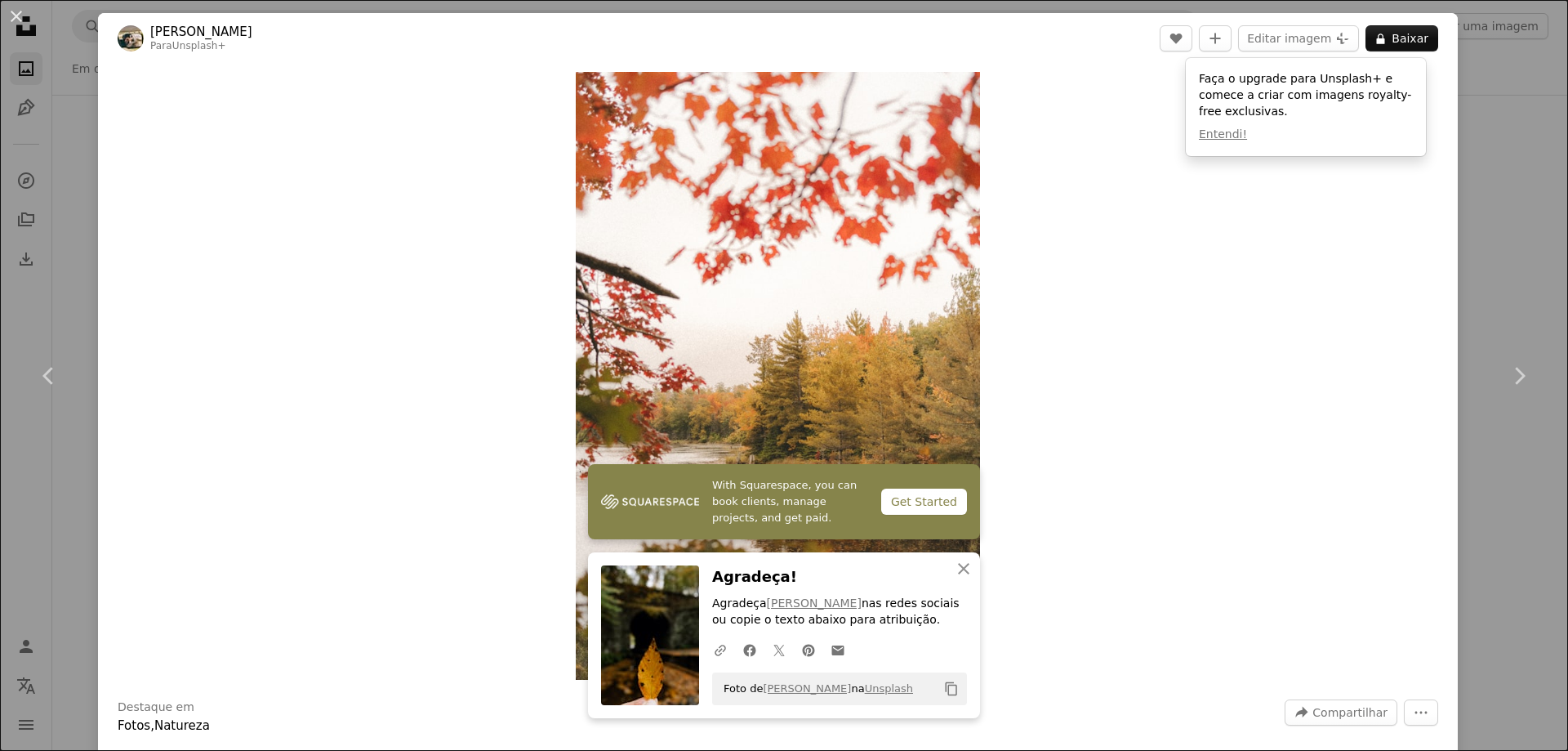
click at [1528, 184] on div "An X shape Chevron left Chevron right Hans Para Unsplash+ A heart A plus sign E…" at bounding box center [784, 375] width 1568 height 751
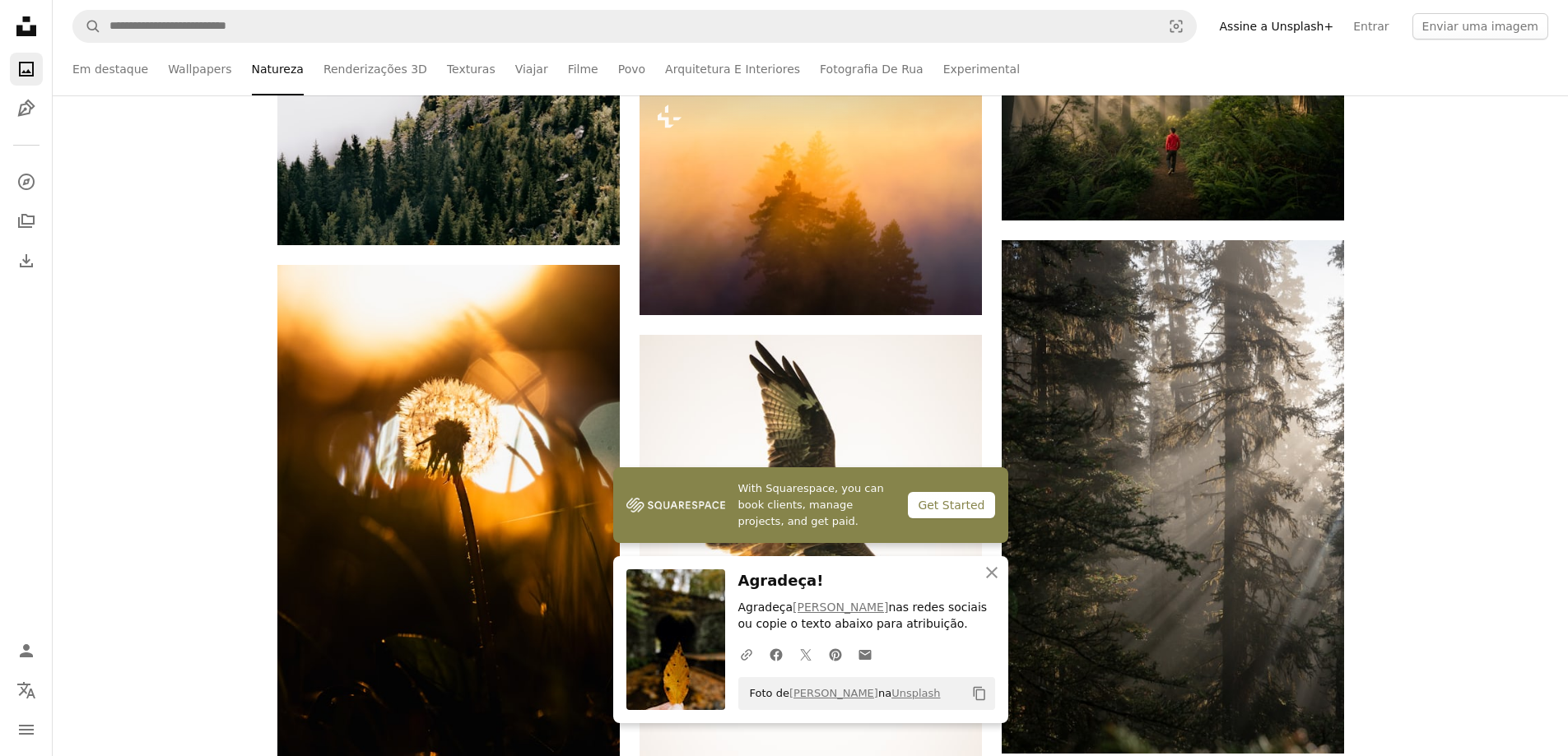
scroll to position [1152, 0]
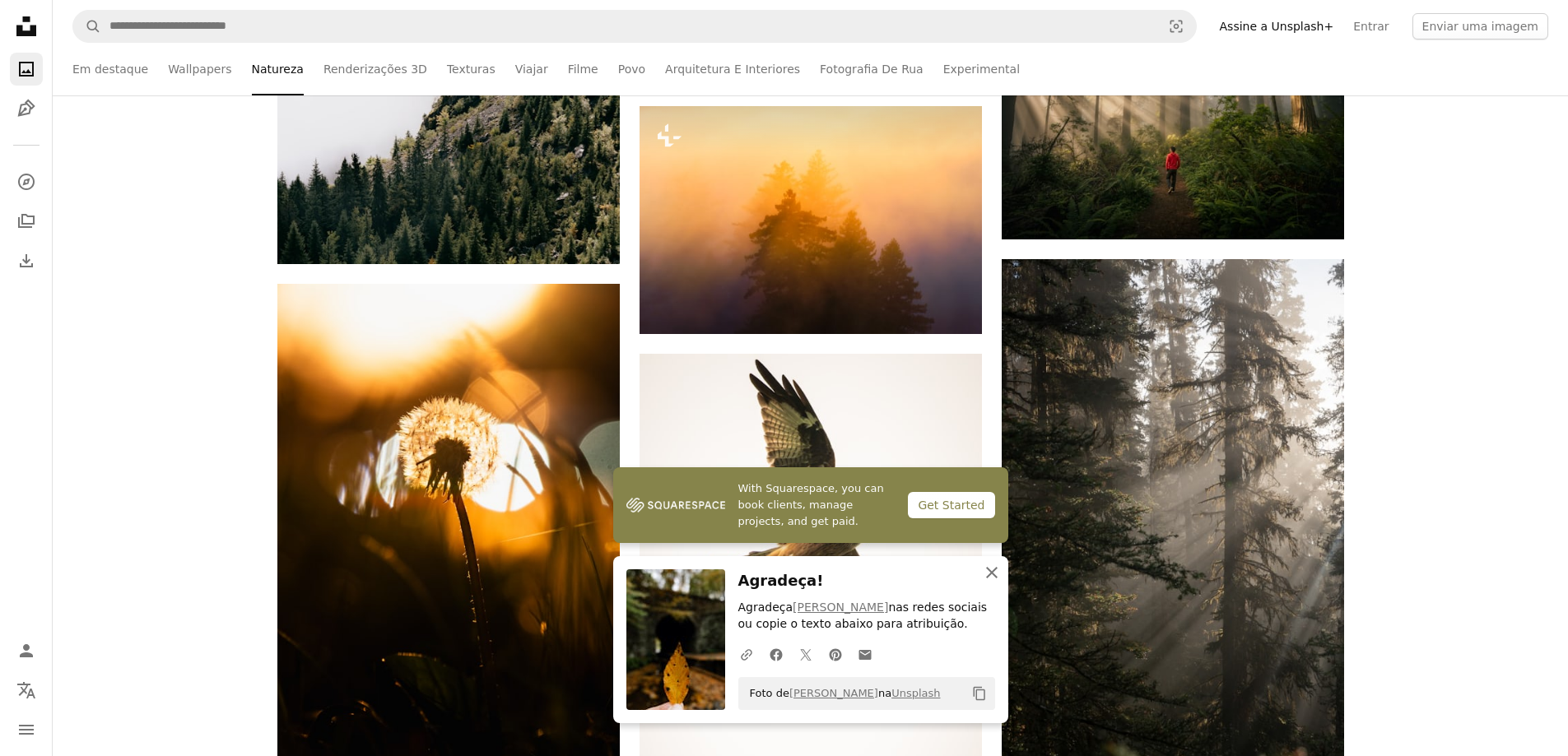
click at [989, 571] on icon "button" at bounding box center [991, 572] width 12 height 12
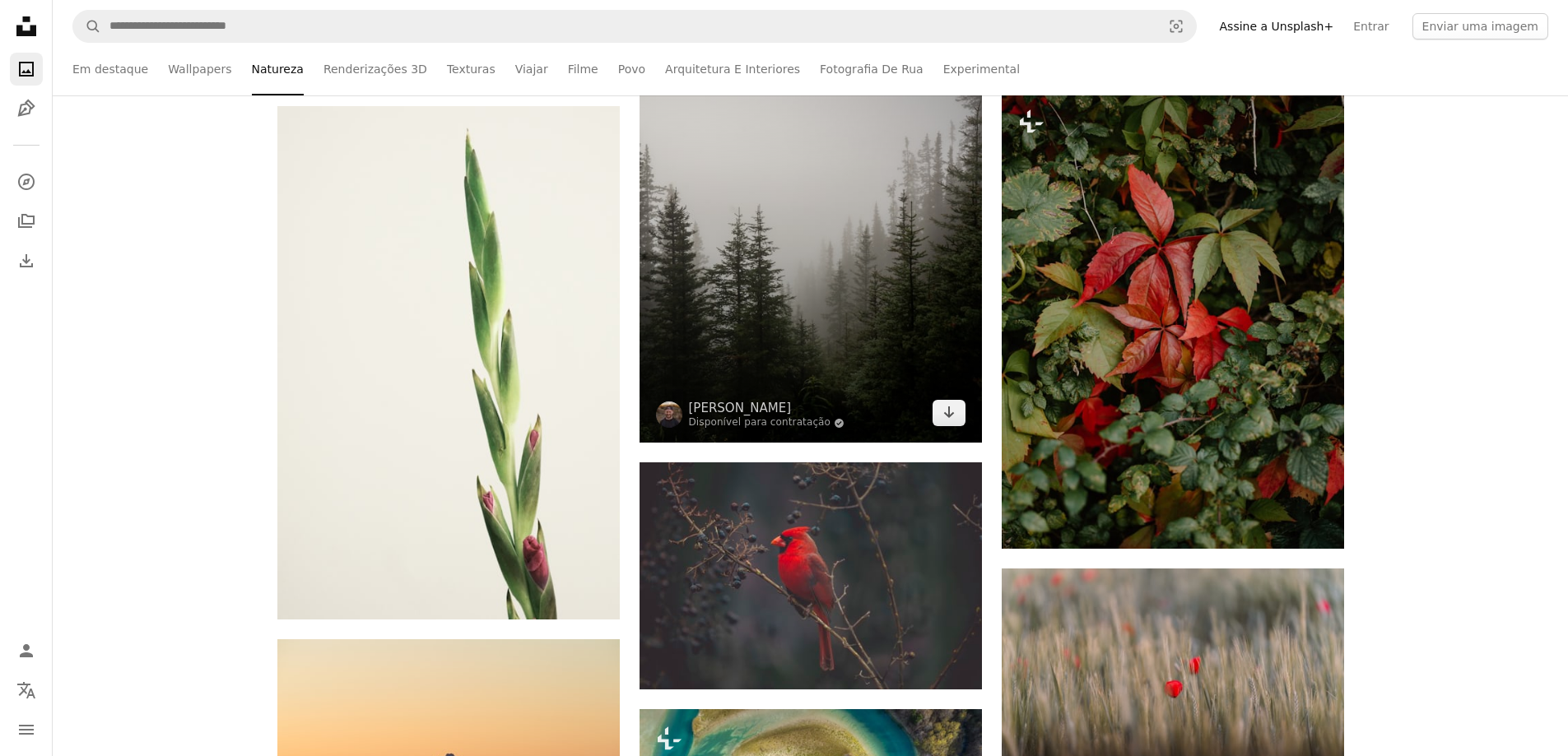
scroll to position [2385, 0]
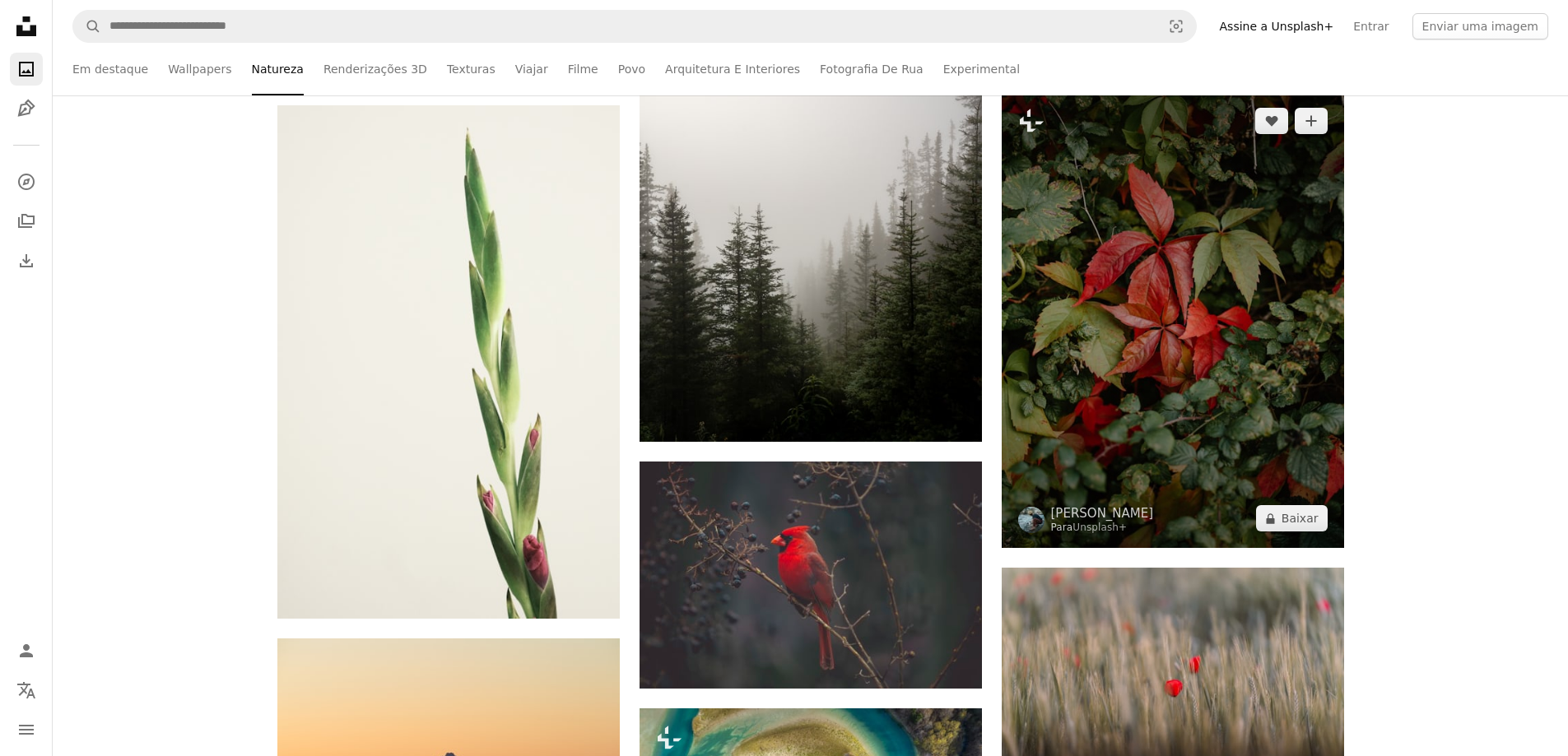
click at [1110, 370] on img at bounding box center [1172, 320] width 342 height 456
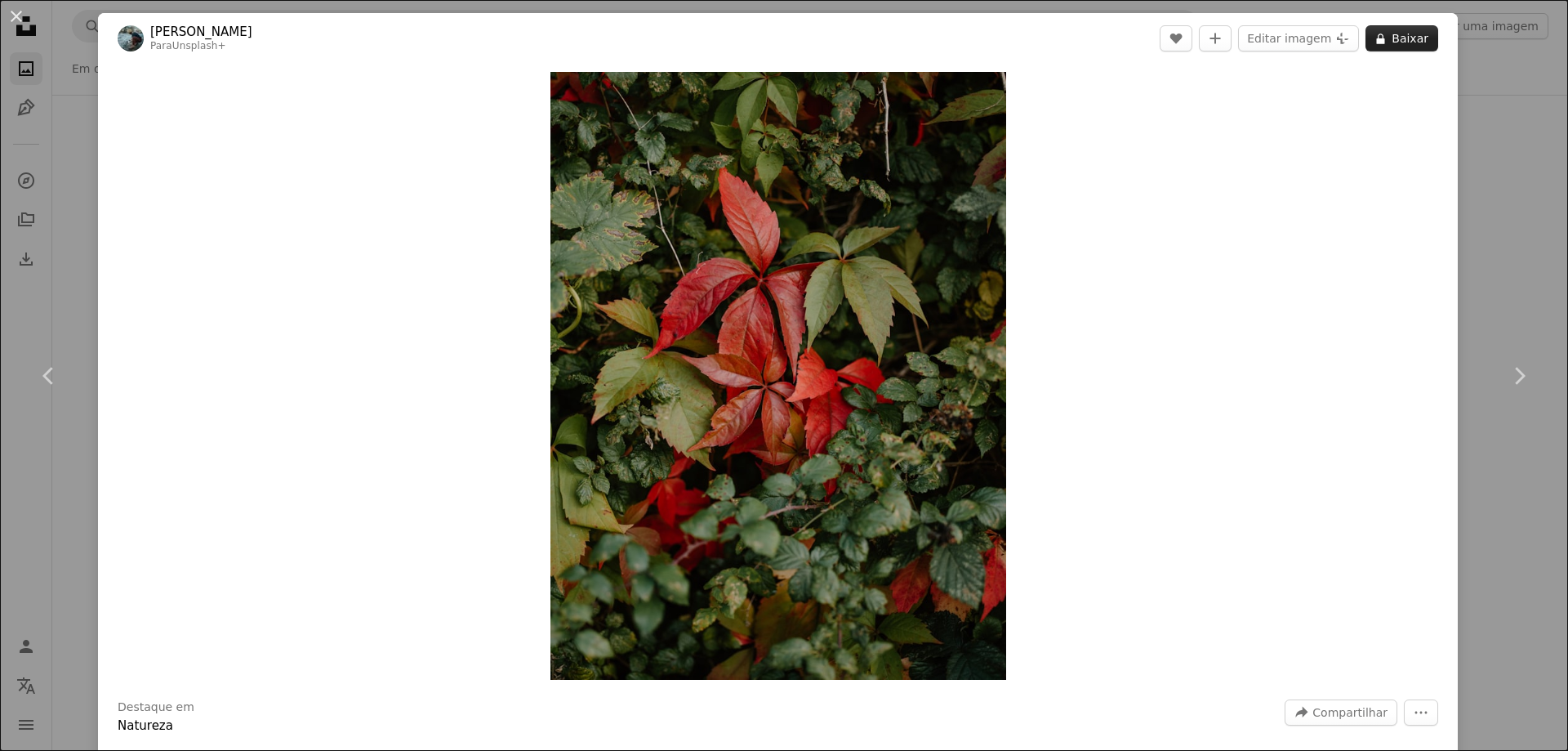
click at [1401, 46] on button "A lock Baixar" at bounding box center [1402, 38] width 73 height 26
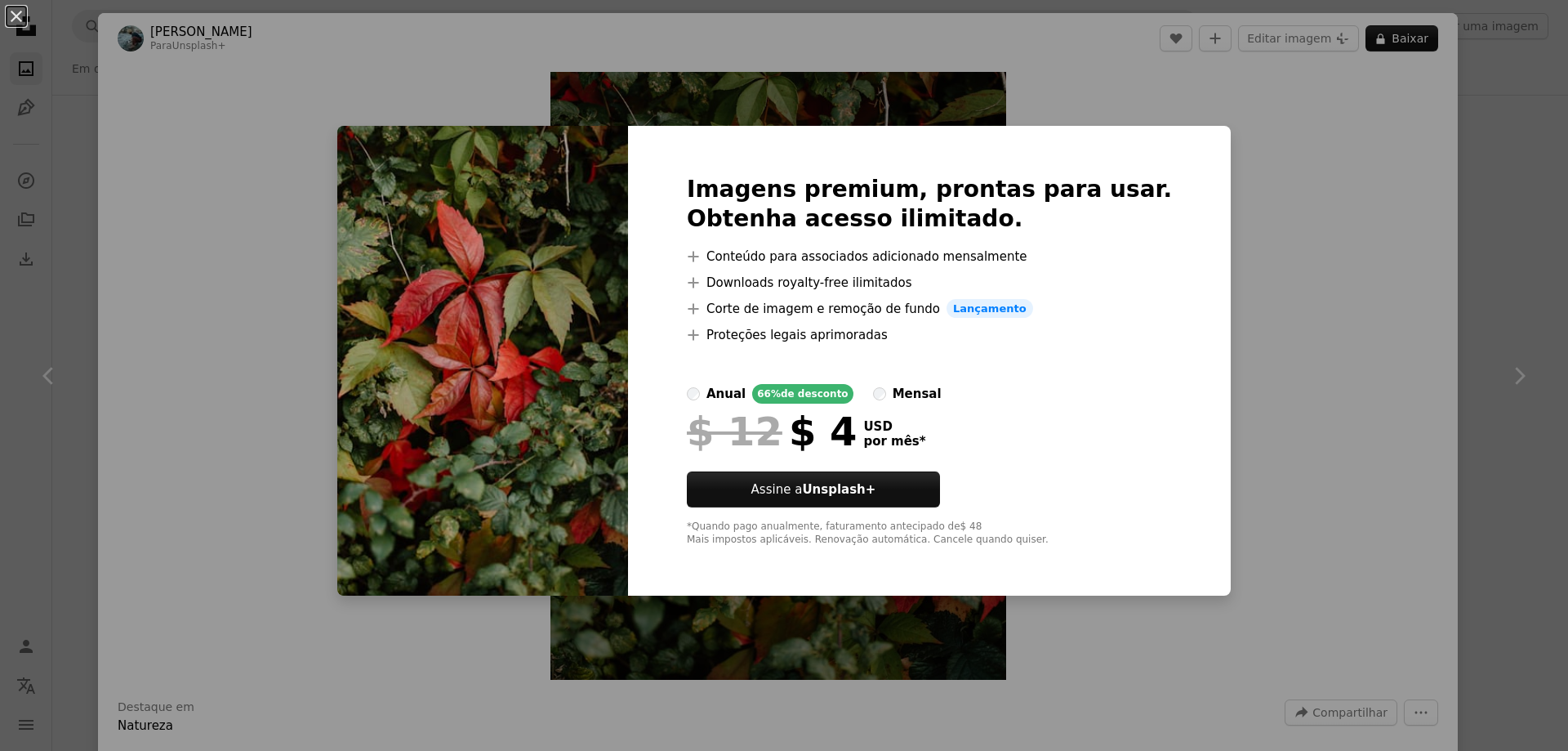
click at [1324, 315] on div "An X shape Imagens premium, prontas para usar. Obtenha acesso ilimitado. A plus…" at bounding box center [784, 375] width 1568 height 751
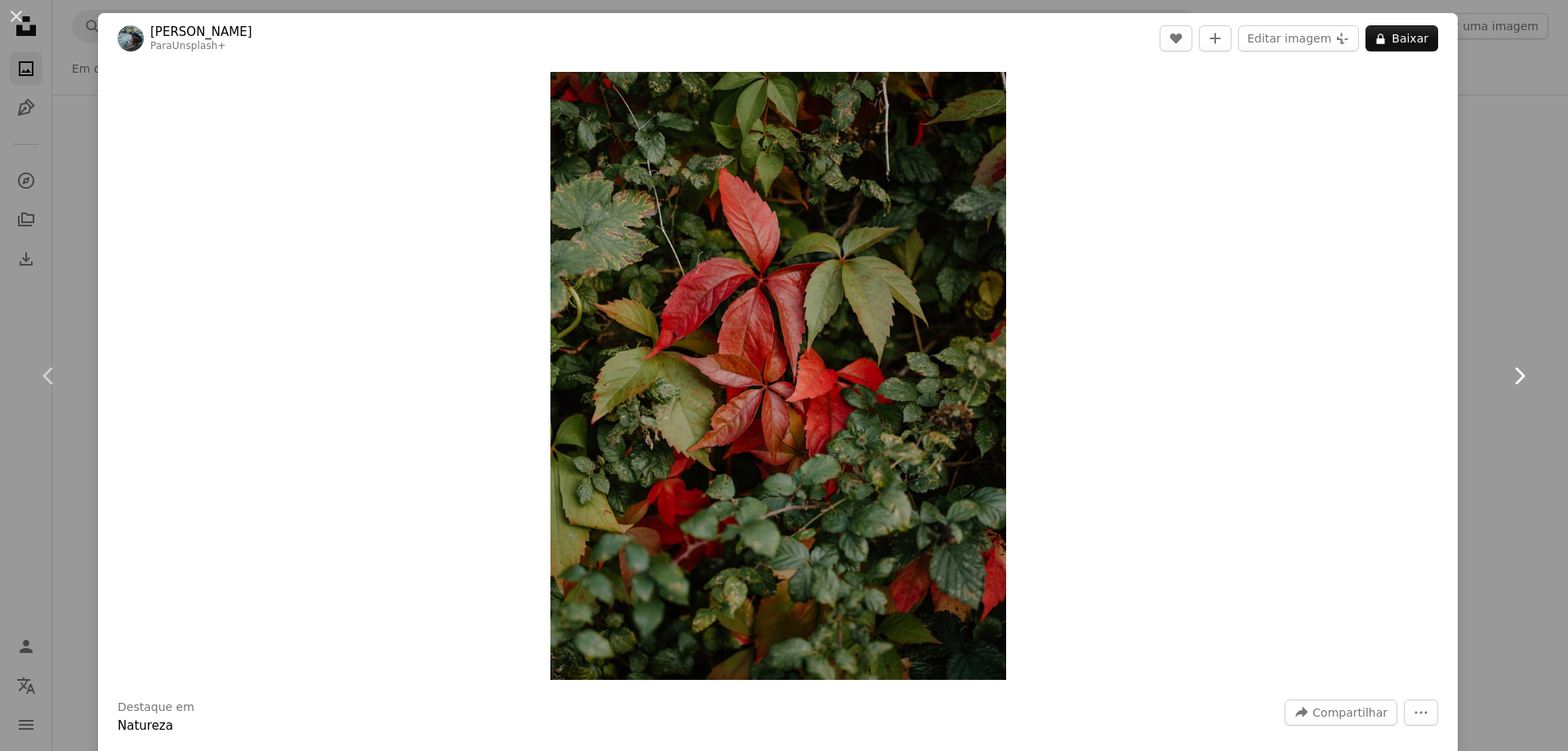
click at [1471, 302] on link "Chevron right" at bounding box center [1520, 376] width 98 height 157
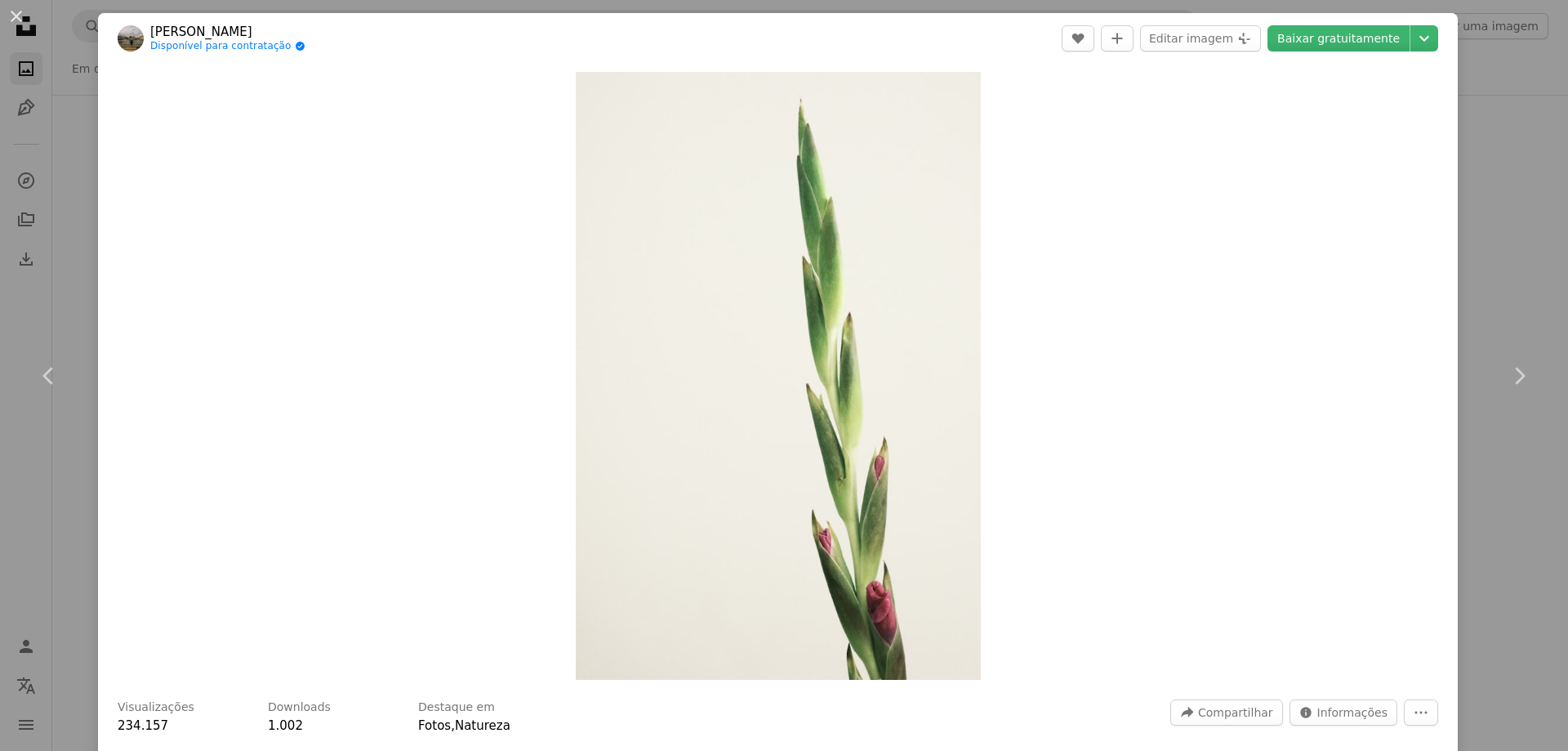
click at [1512, 114] on div "An X shape Chevron left Chevron right [PERSON_NAME] Disponível para contratação…" at bounding box center [784, 375] width 1568 height 751
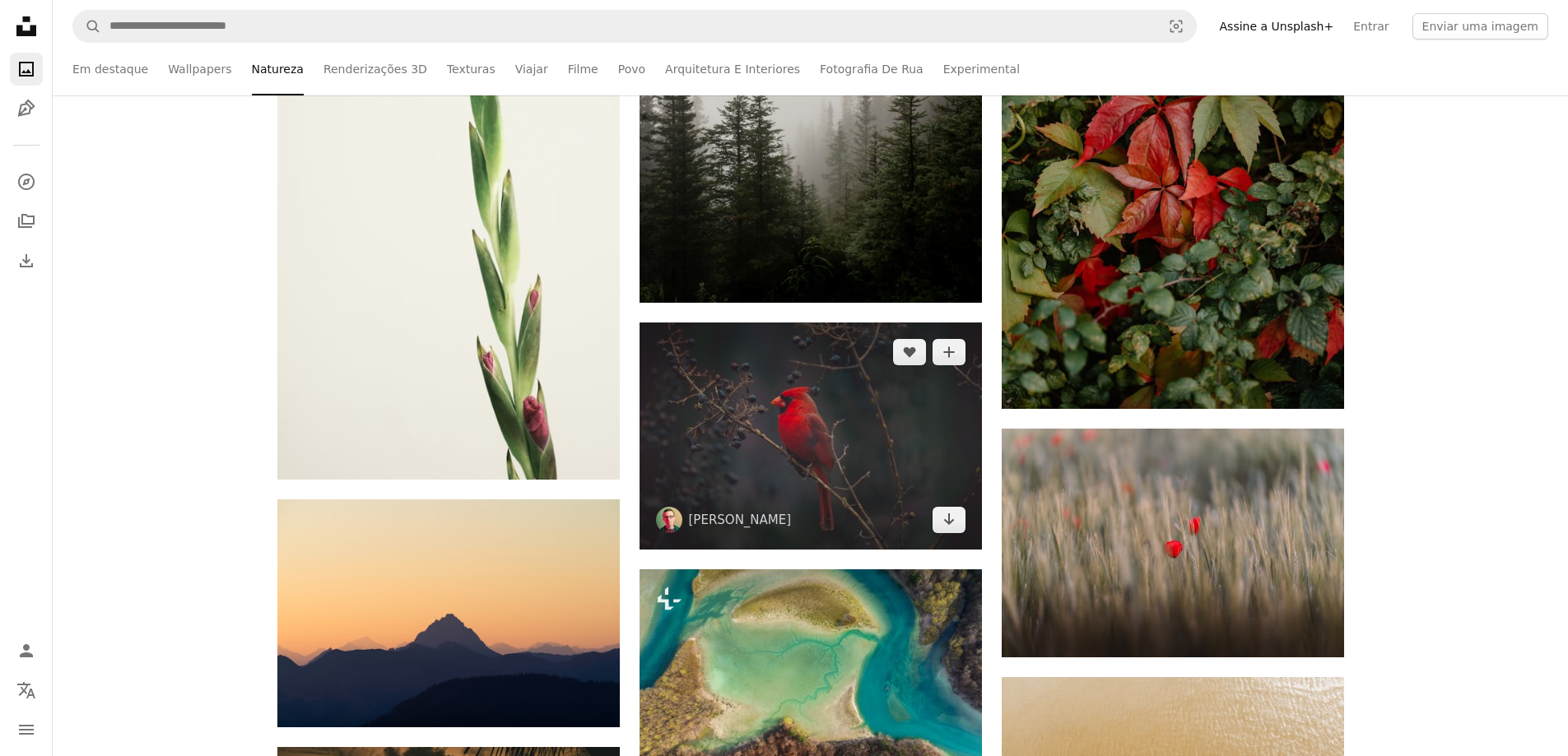
scroll to position [2550, 0]
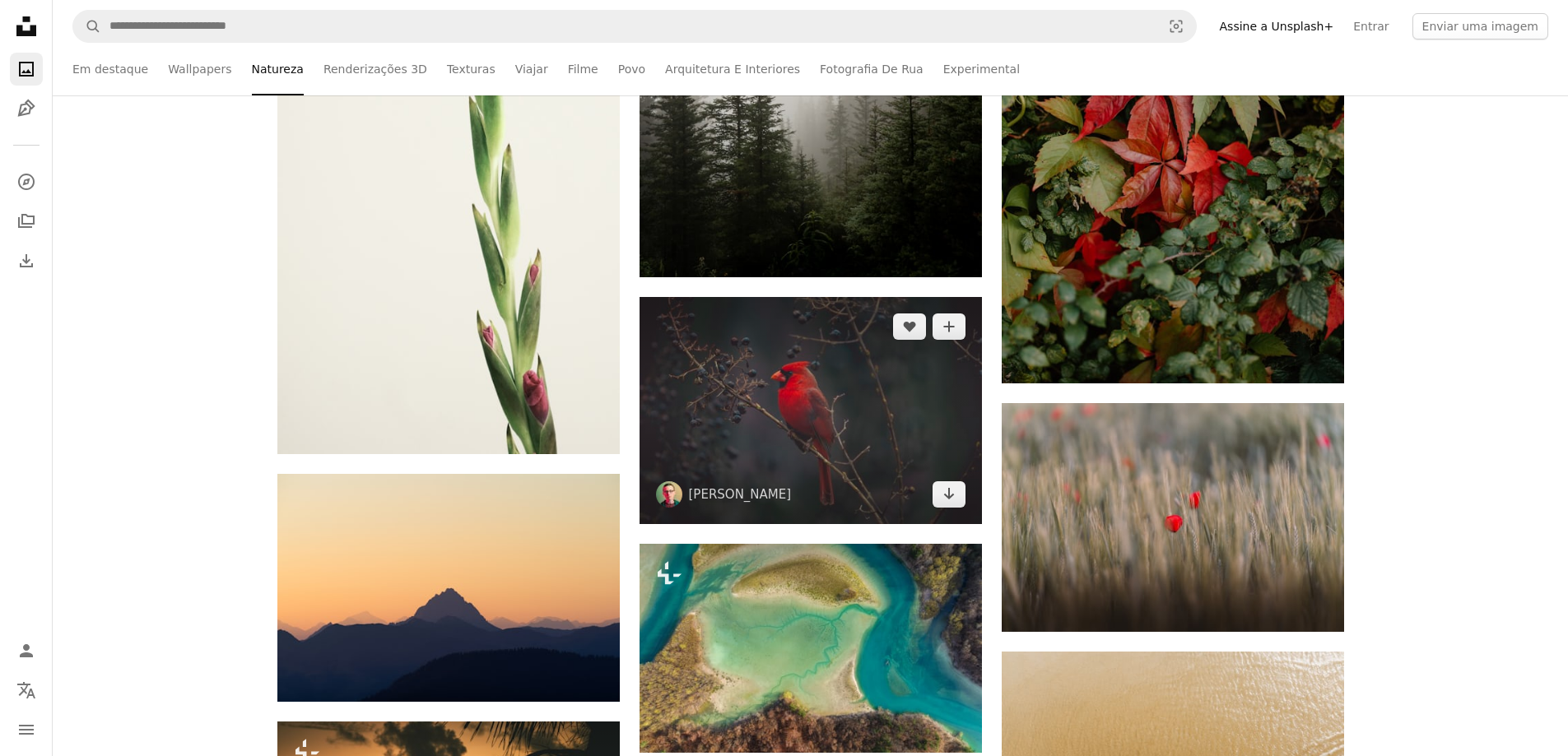
click at [788, 428] on img at bounding box center [810, 411] width 342 height 227
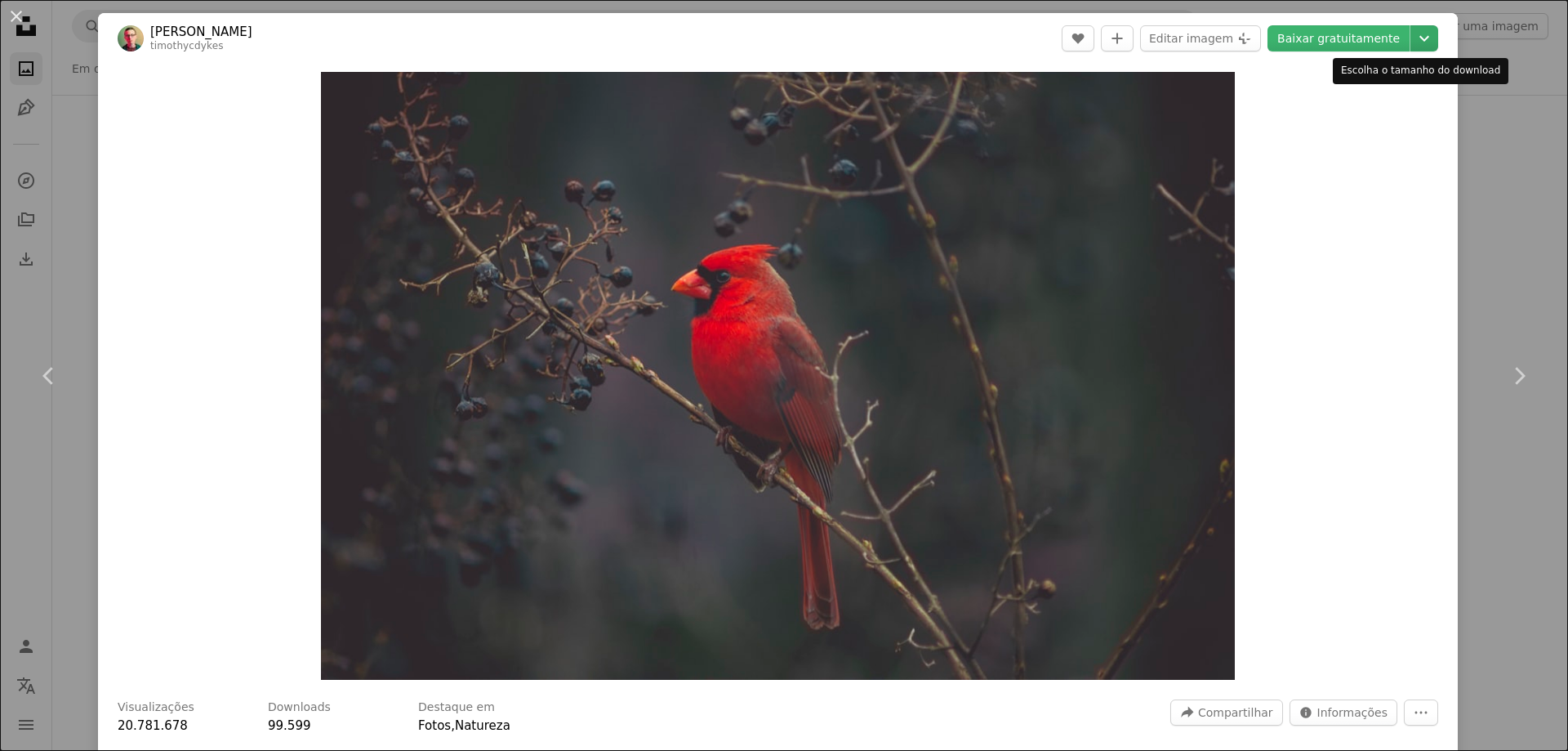
click at [1416, 40] on icon "Chevron down" at bounding box center [1424, 38] width 26 height 20
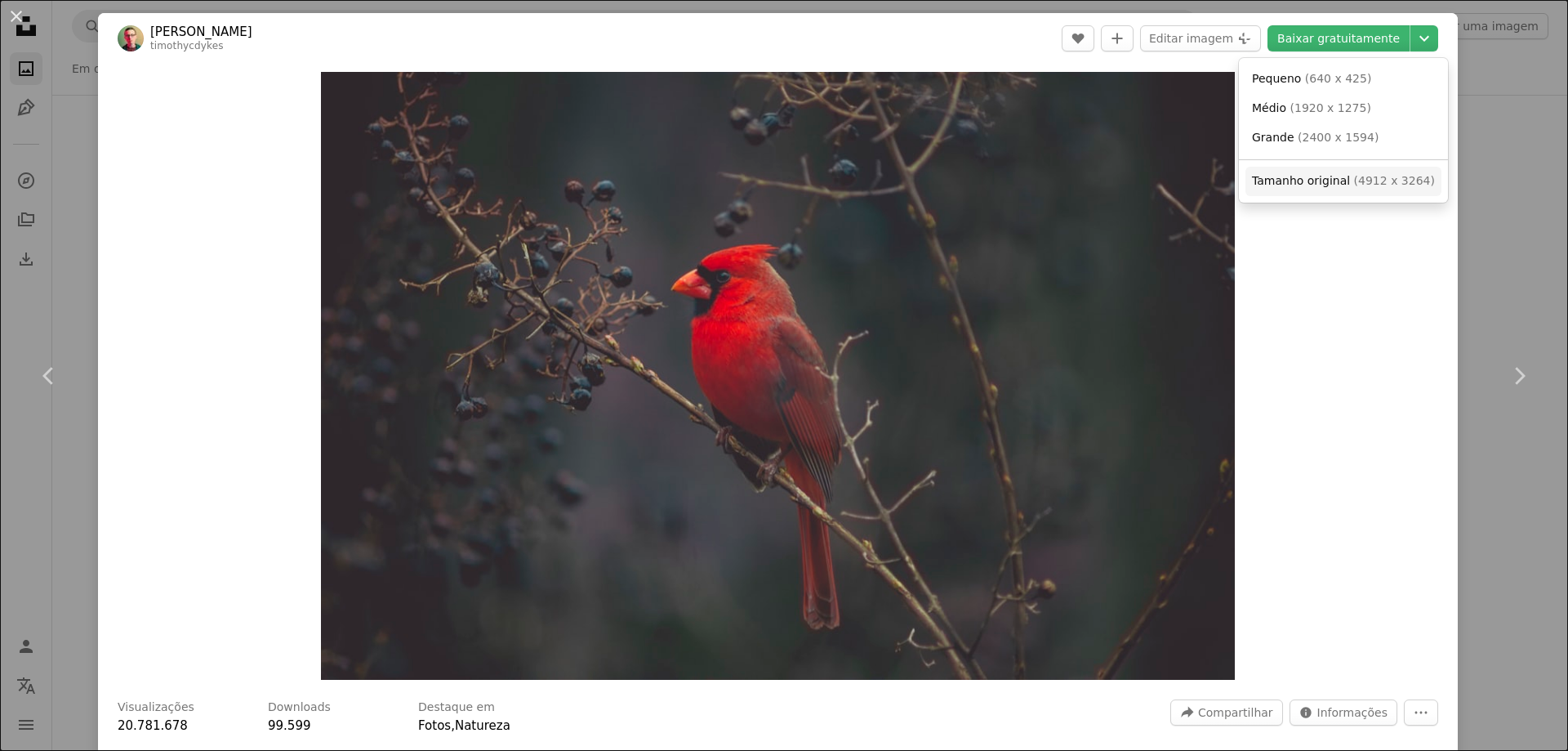
click at [1343, 189] on link "Tamanho original ( 4912 x 3264 )" at bounding box center [1343, 181] width 196 height 29
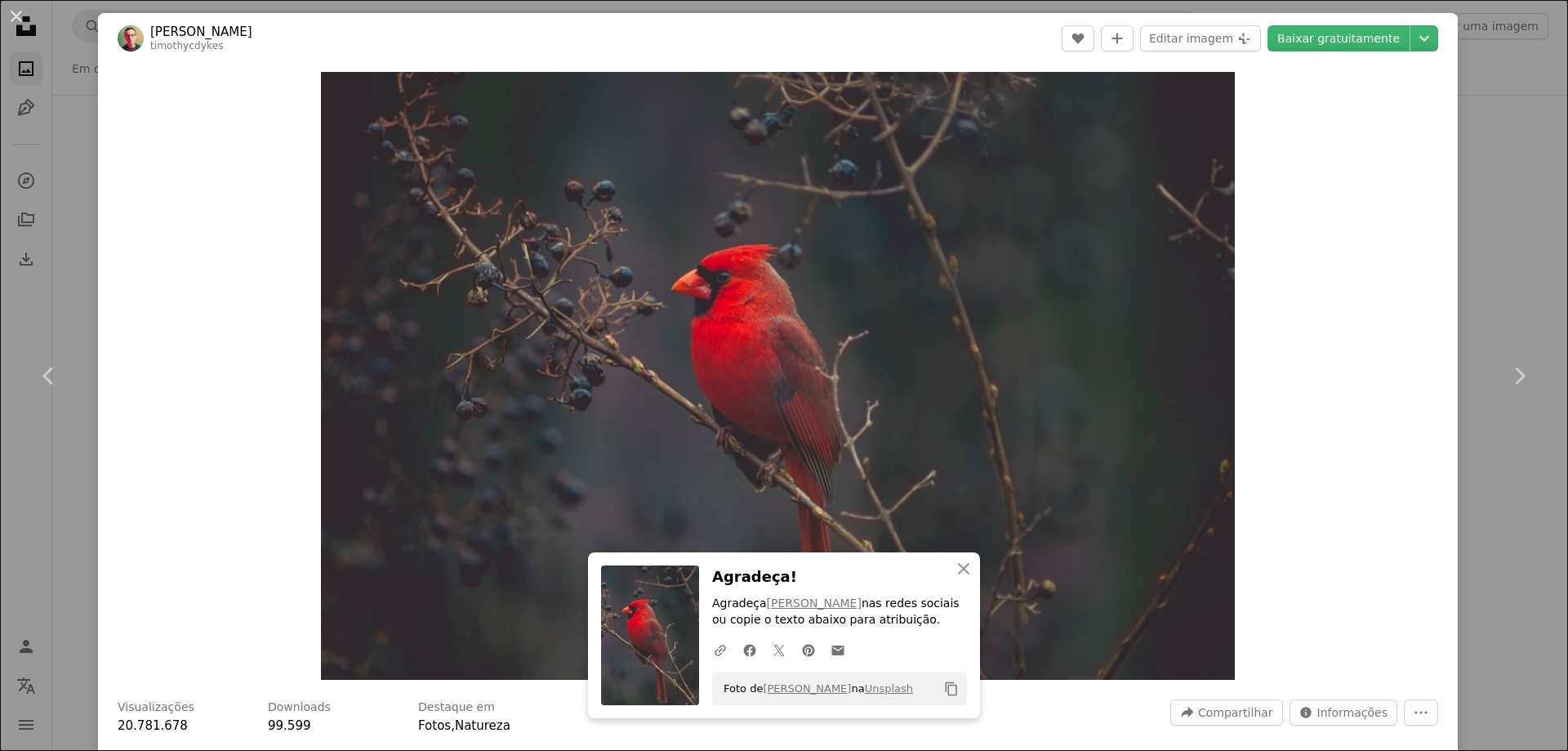
click at [1514, 203] on div "An X shape Chevron left Chevron right [PERSON_NAME] timothycdykes A heart A plu…" at bounding box center [784, 375] width 1568 height 751
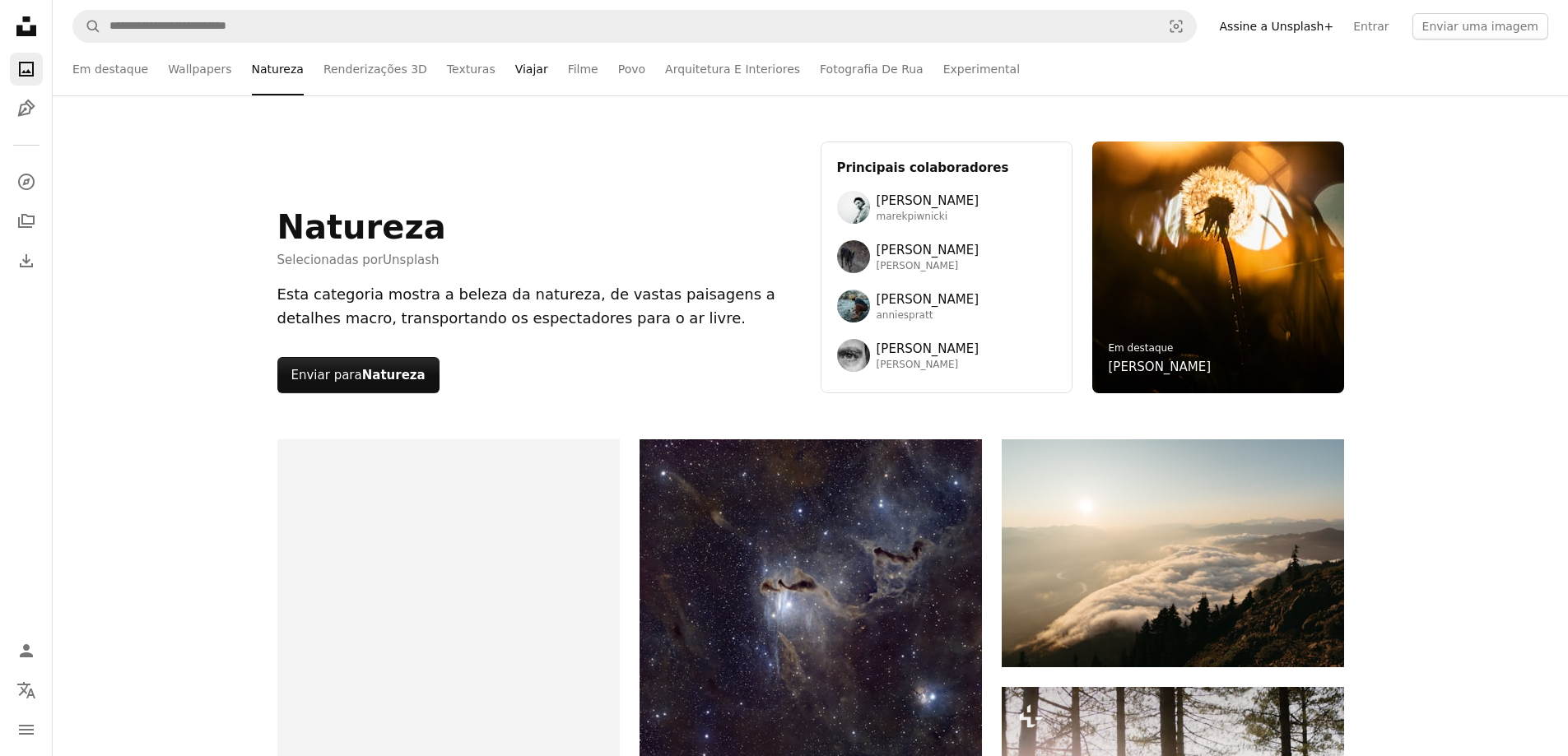
click at [515, 76] on link "Viajar" at bounding box center [532, 69] width 33 height 52
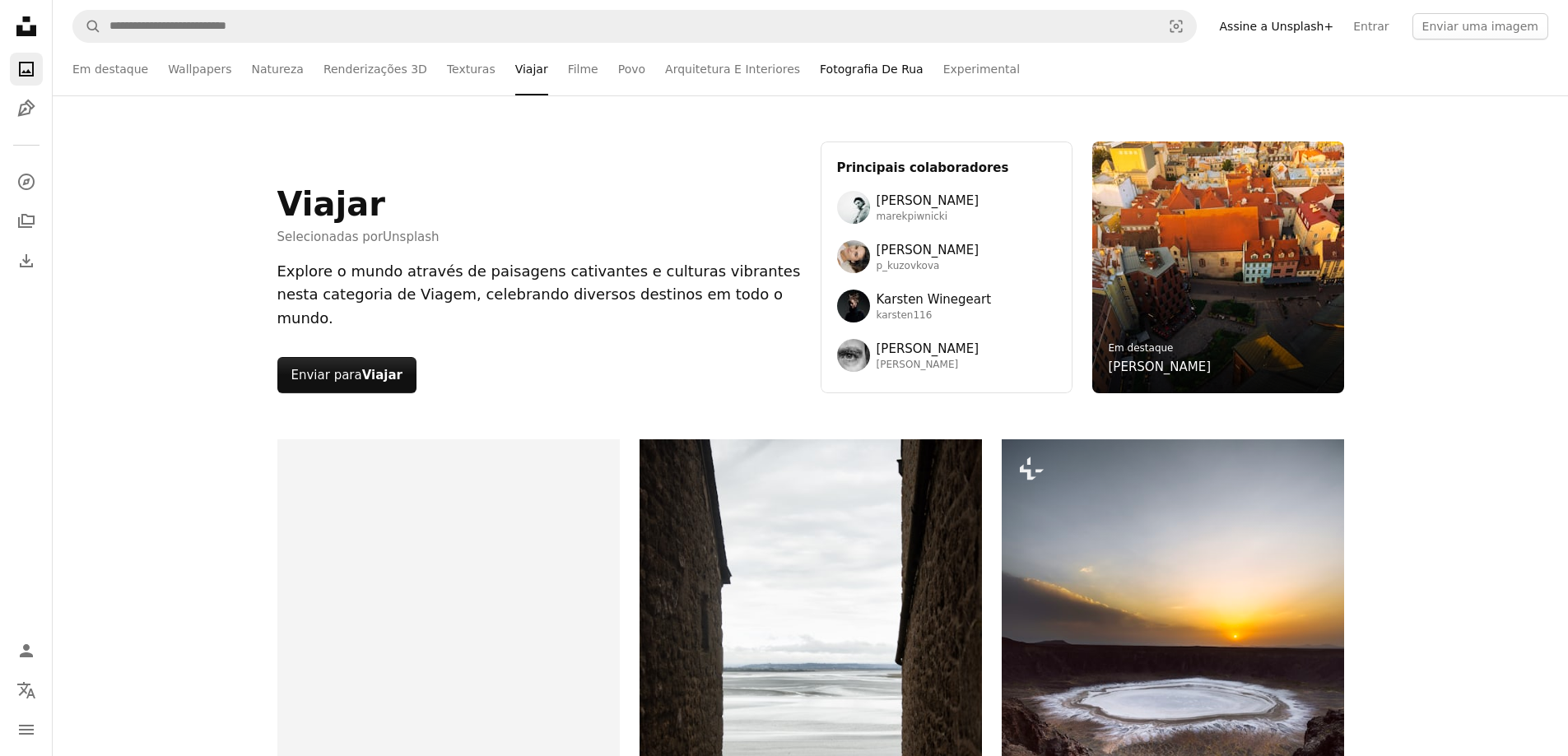
click at [826, 74] on link "Fotografia De Rua" at bounding box center [871, 69] width 104 height 52
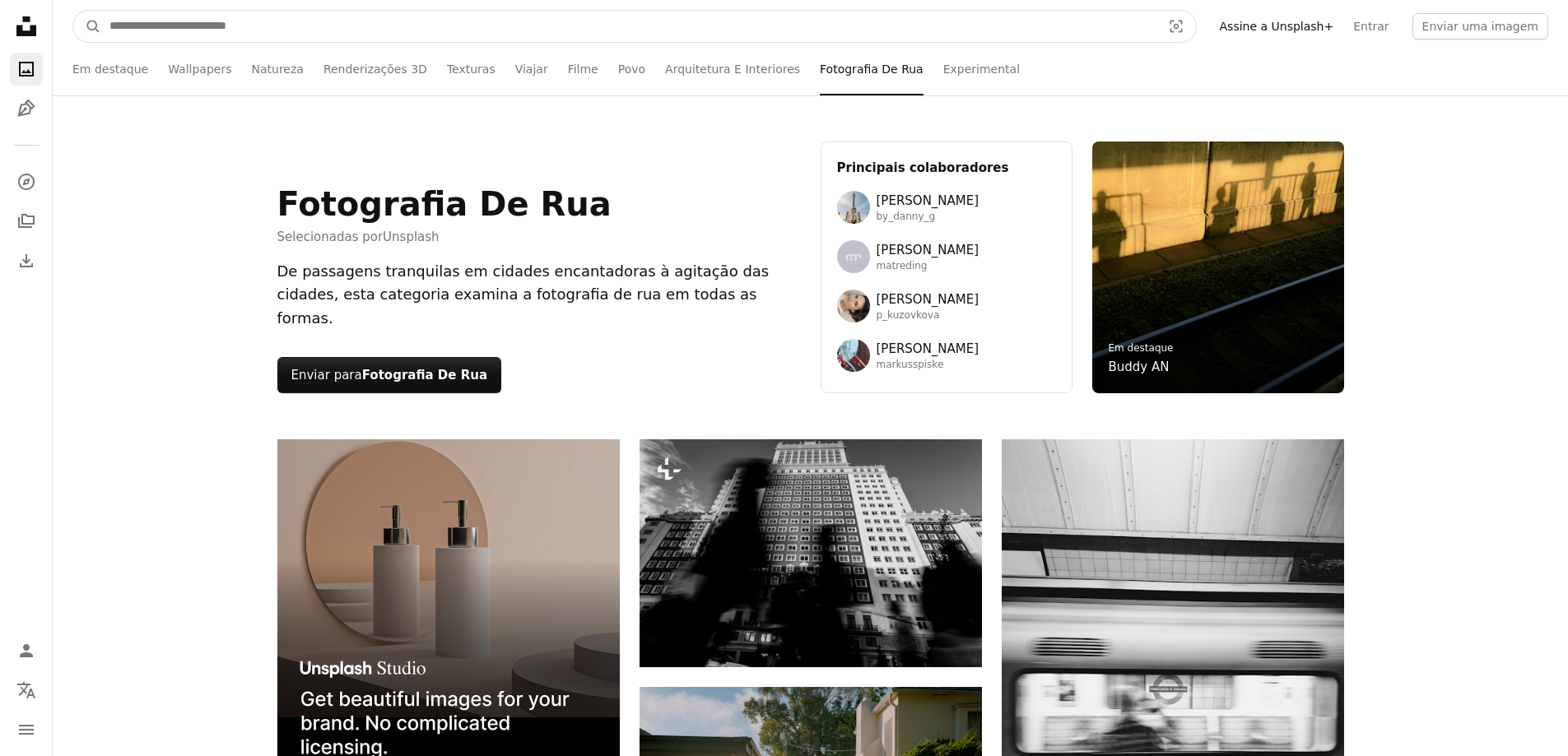
click at [334, 27] on input "Pesquise conteúdo visual em todo o site" at bounding box center [628, 27] width 1055 height 31
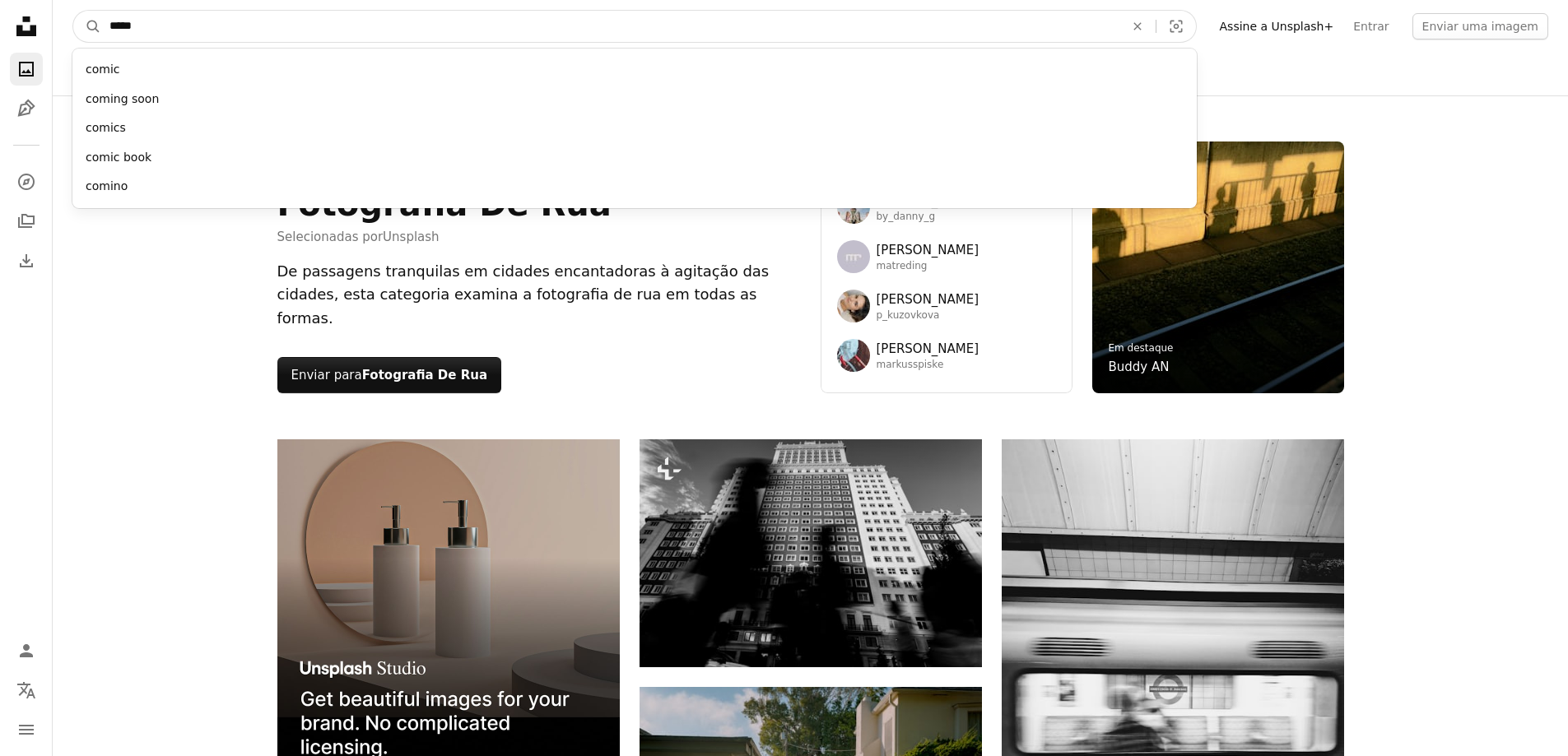
type input "******"
click button "A magnifying glass" at bounding box center [87, 27] width 28 height 31
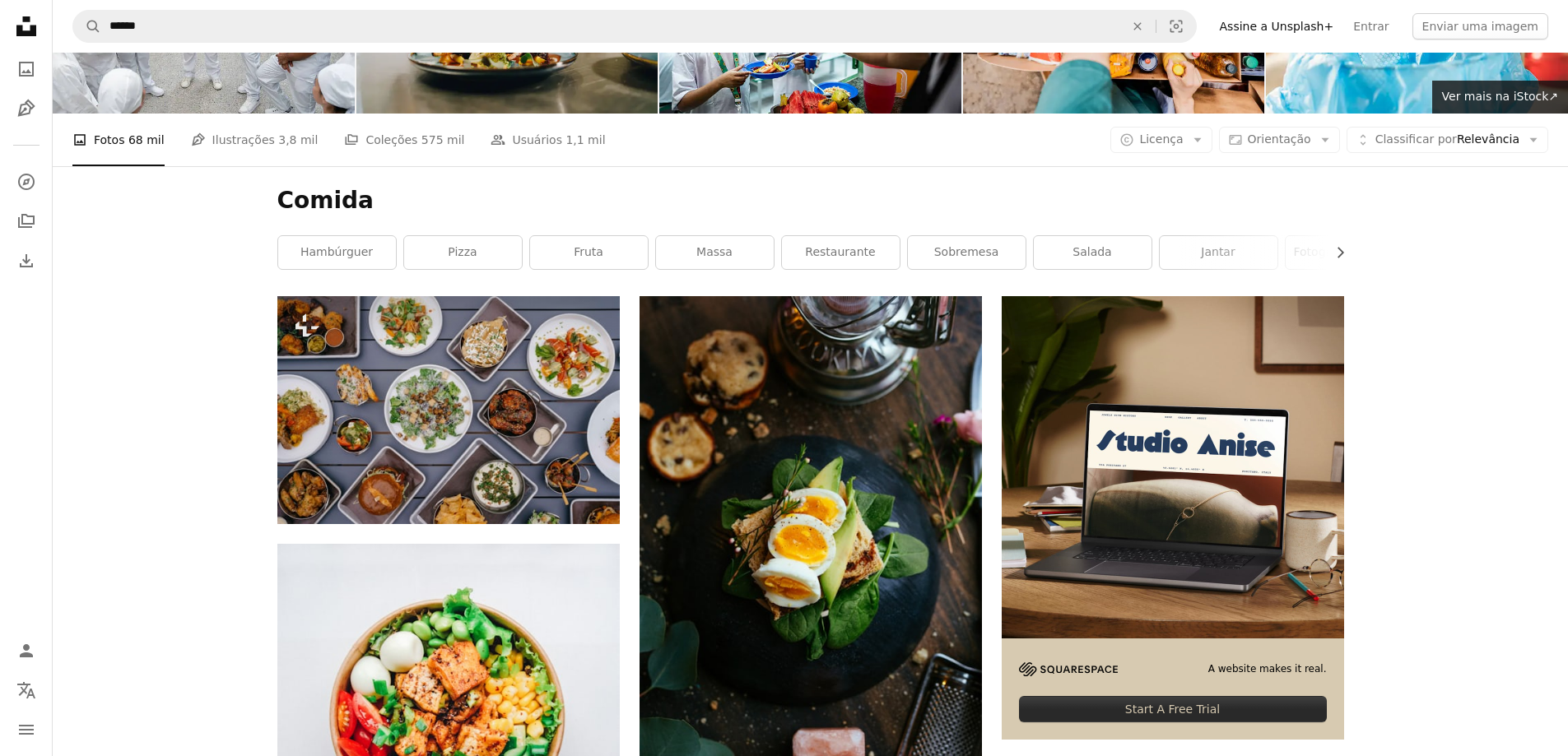
scroll to position [329, 0]
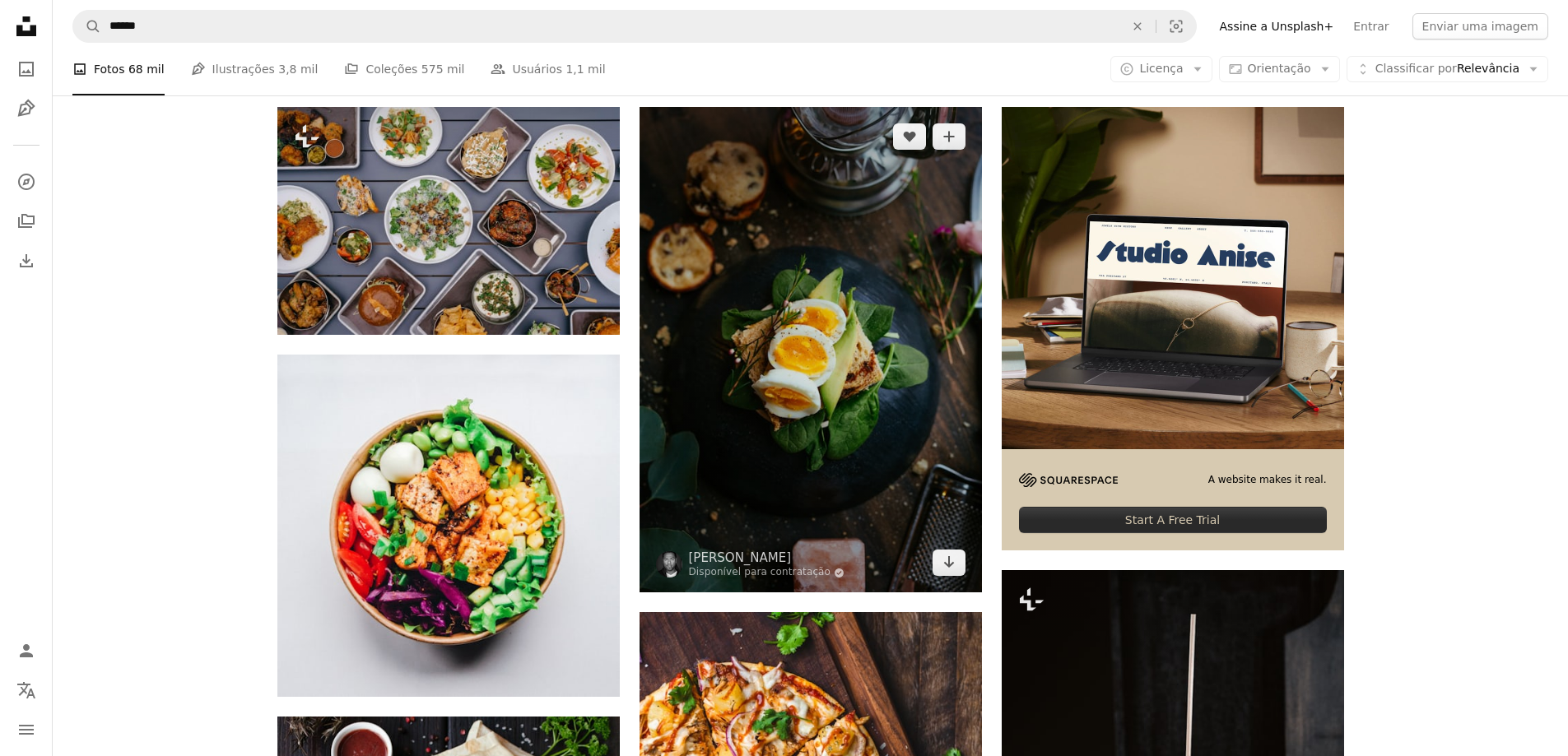
click at [723, 362] on img at bounding box center [810, 350] width 342 height 486
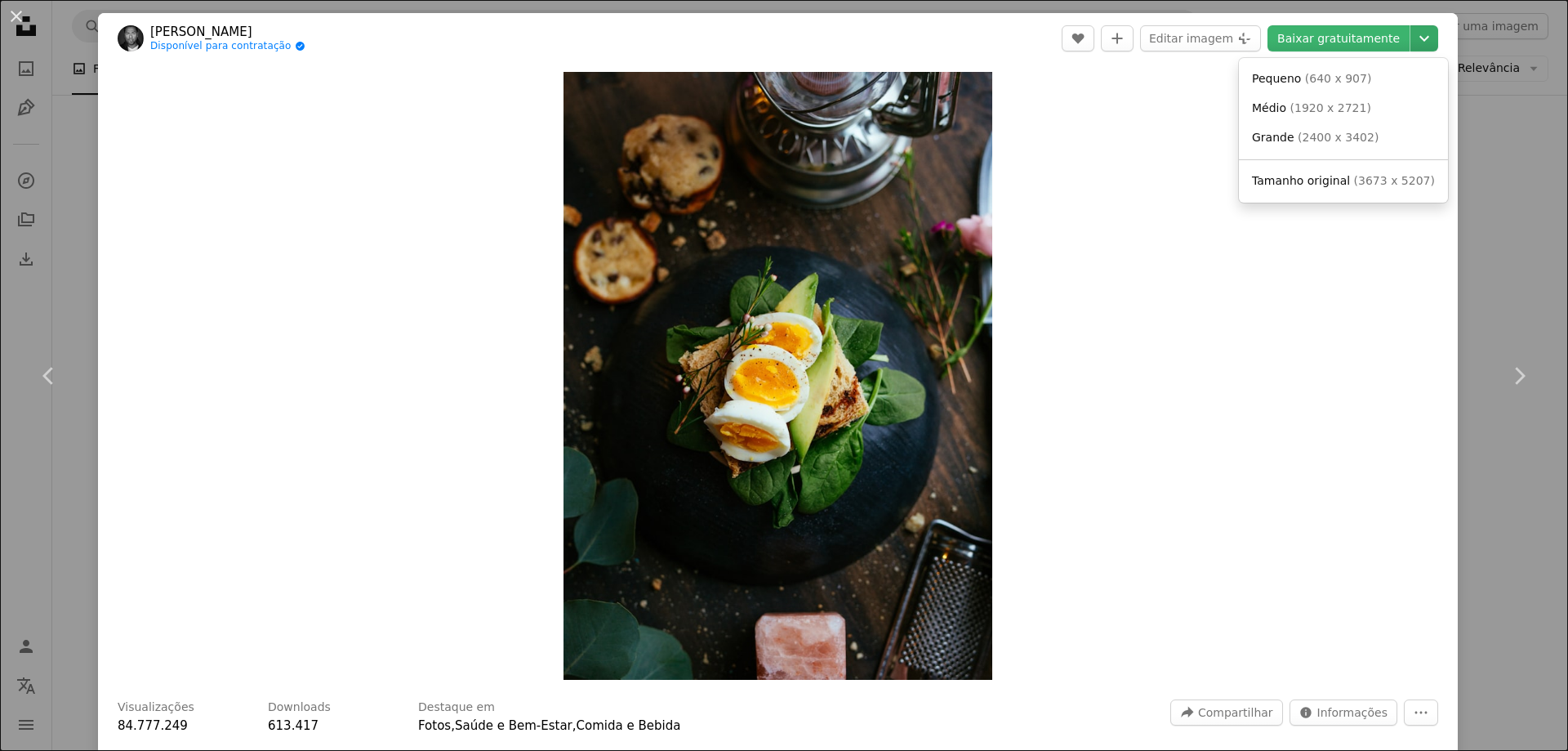
click at [1411, 35] on icon "Chevron down" at bounding box center [1424, 38] width 26 height 20
click at [1508, 137] on div "An X shape Chevron left Chevron right [PERSON_NAME] Disponível para contratação…" at bounding box center [784, 375] width 1568 height 751
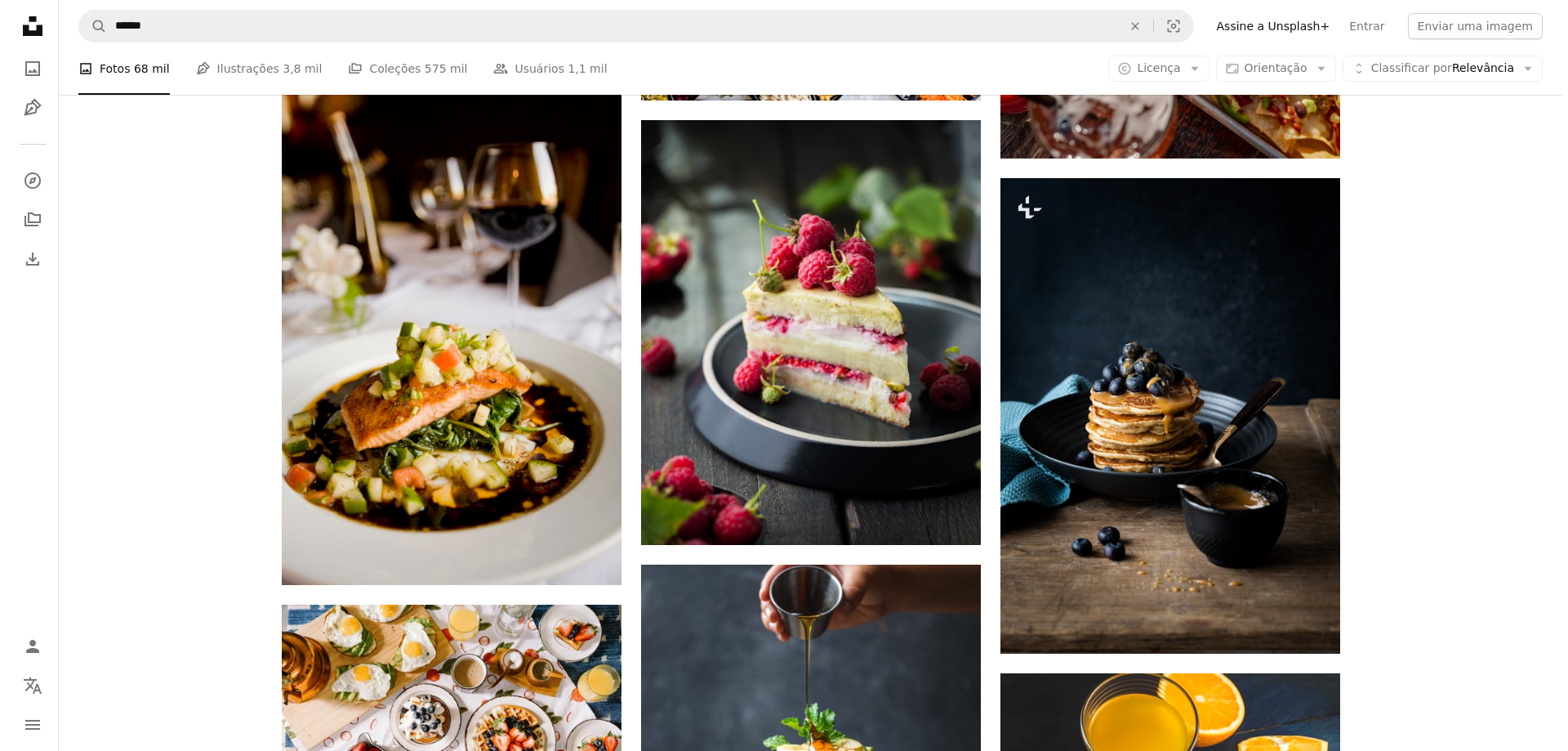
scroll to position [2207, 0]
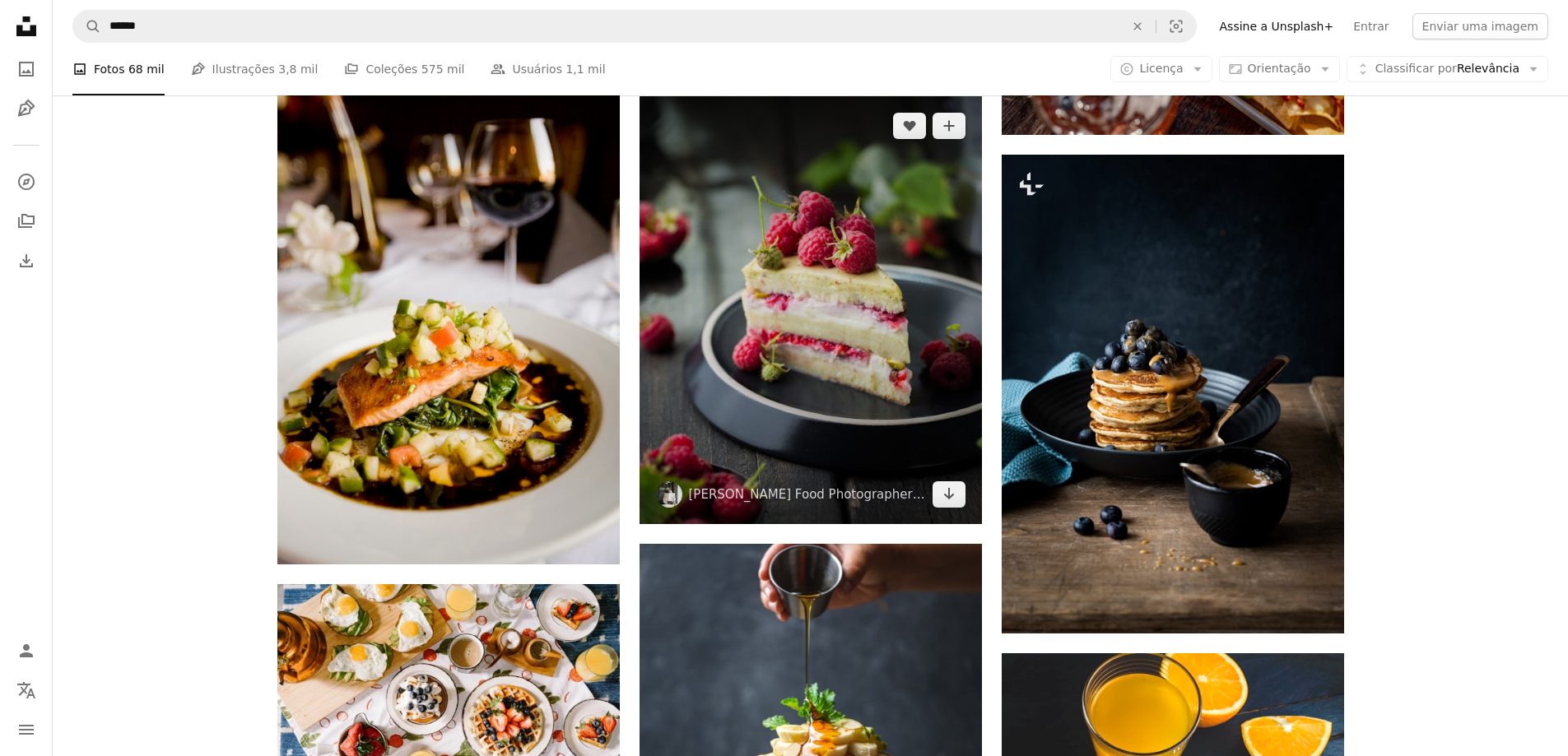
click at [852, 325] on img at bounding box center [810, 310] width 342 height 428
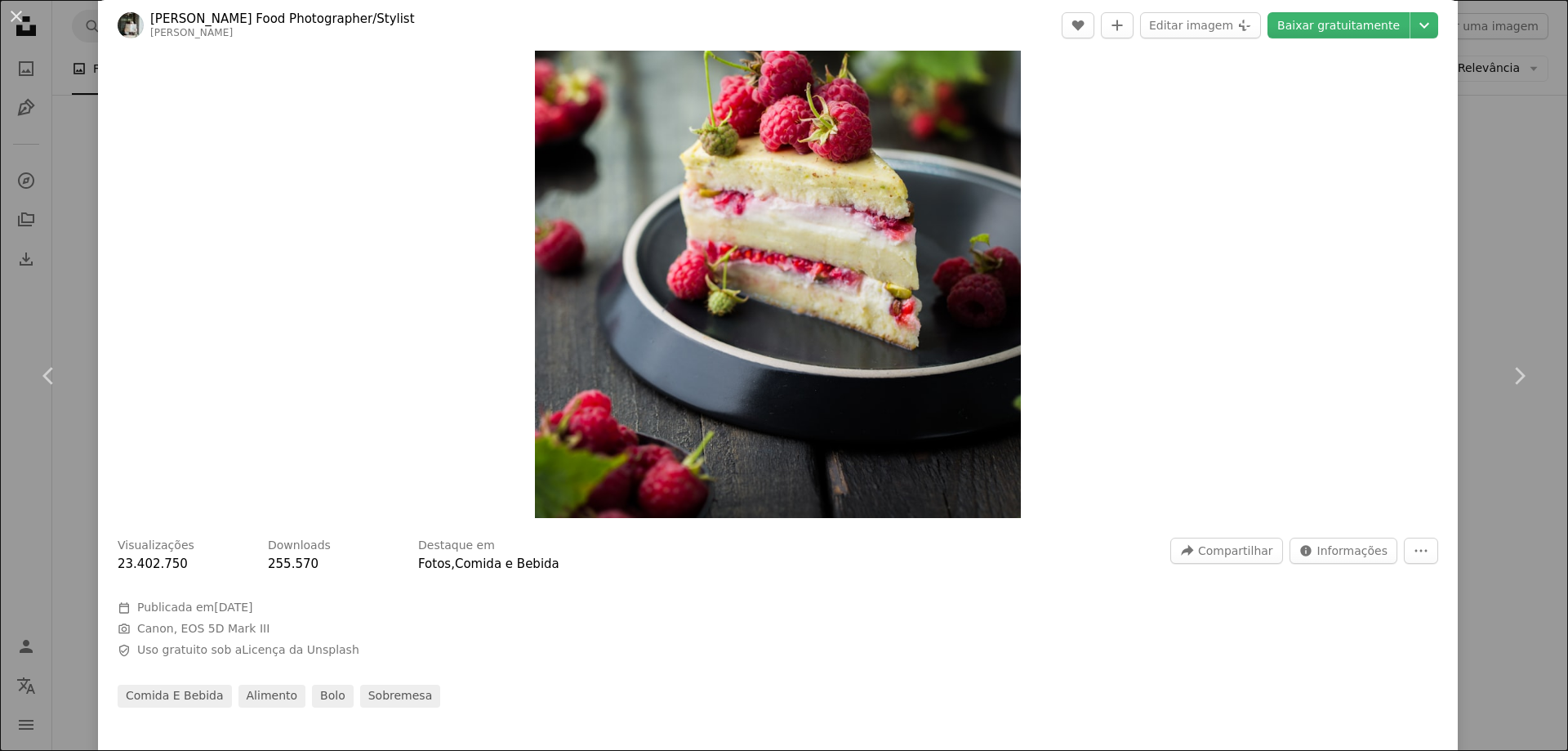
scroll to position [164, 0]
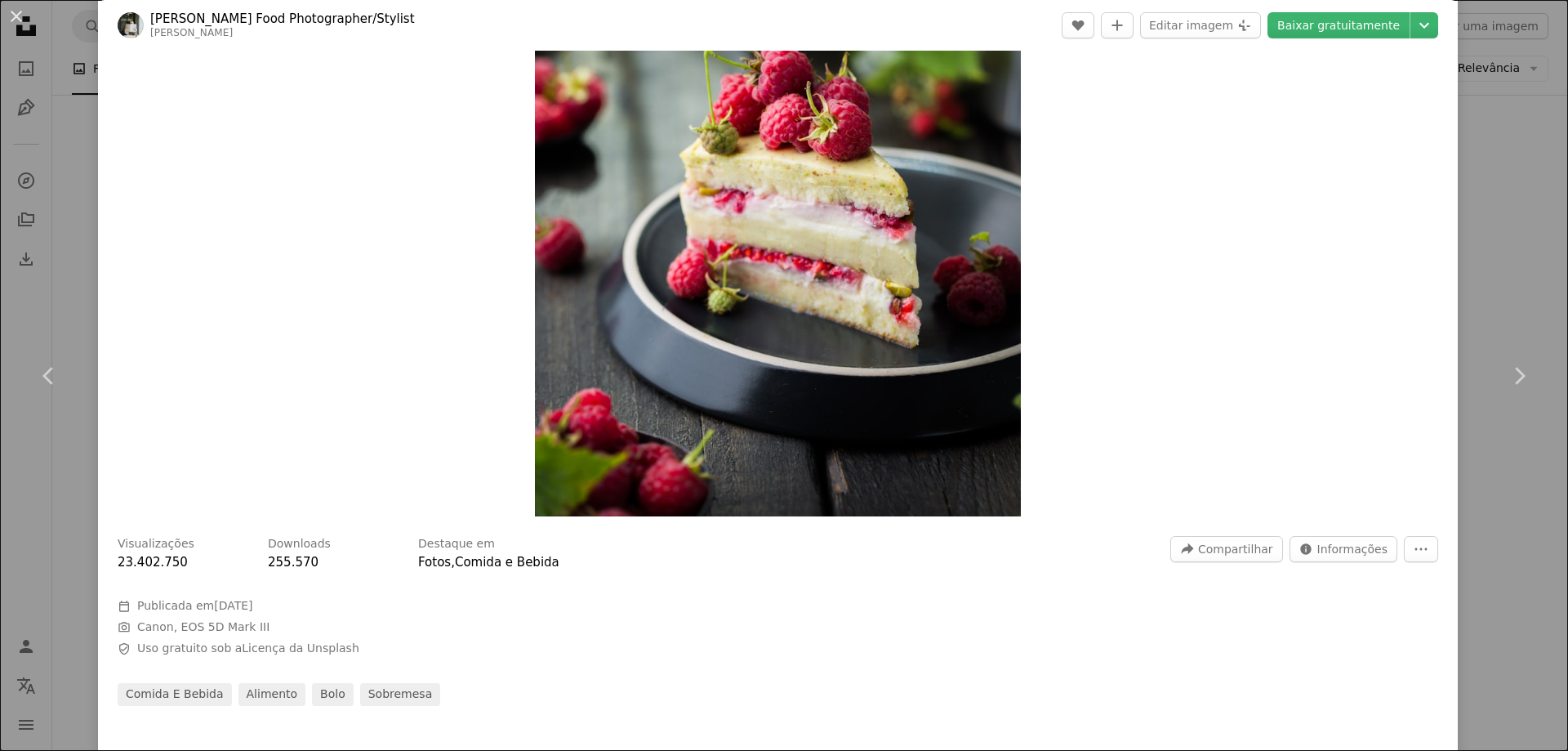
click at [879, 203] on img "Ampliar esta imagem" at bounding box center [778, 212] width 486 height 608
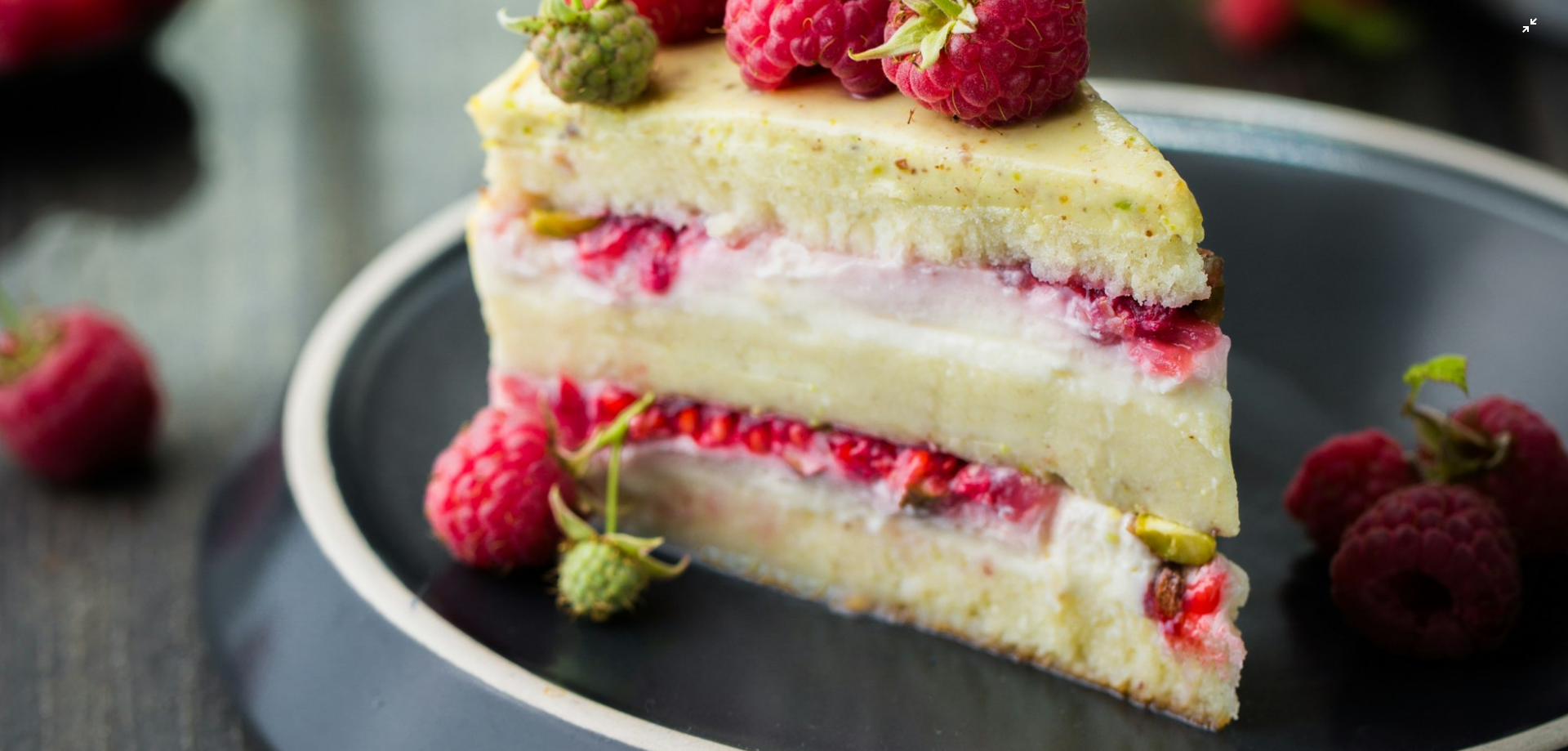
scroll to position [690, 0]
click at [918, 207] on img "Diminuir esta imagem" at bounding box center [784, 291] width 1570 height 1963
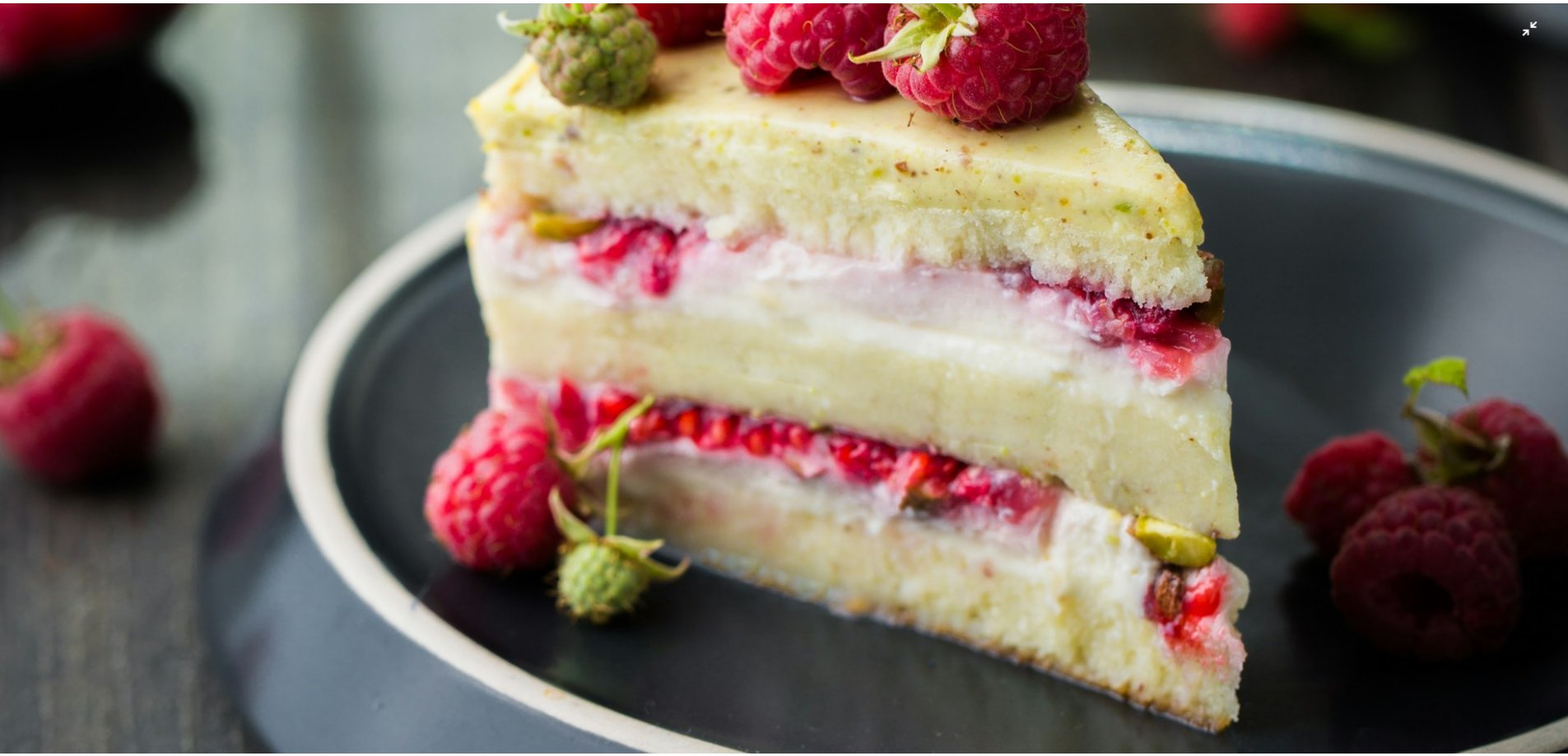
scroll to position [72, 0]
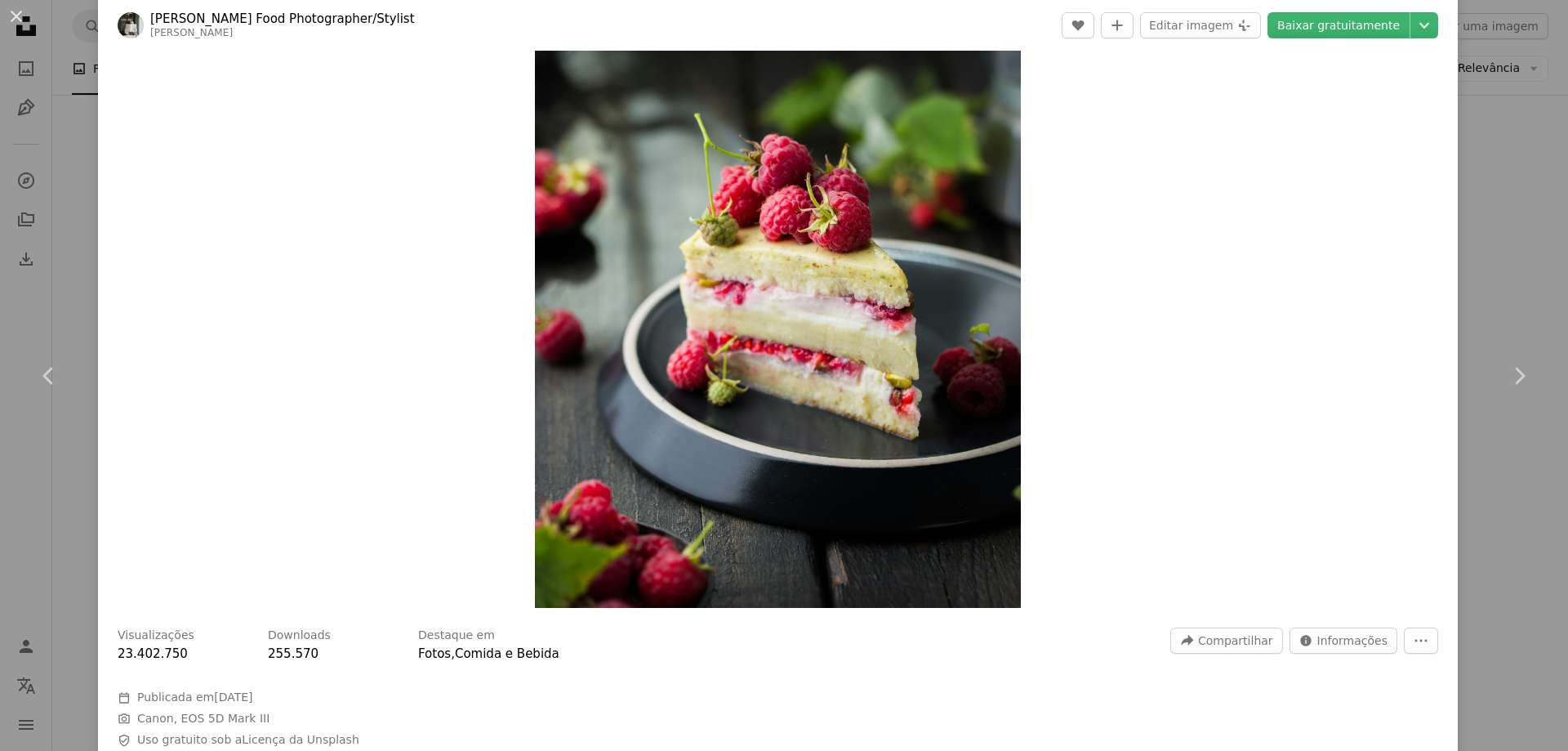
click at [1521, 200] on div "An X shape Chevron left Chevron right [PERSON_NAME] Food Photographer/Stylist a…" at bounding box center [784, 375] width 1568 height 751
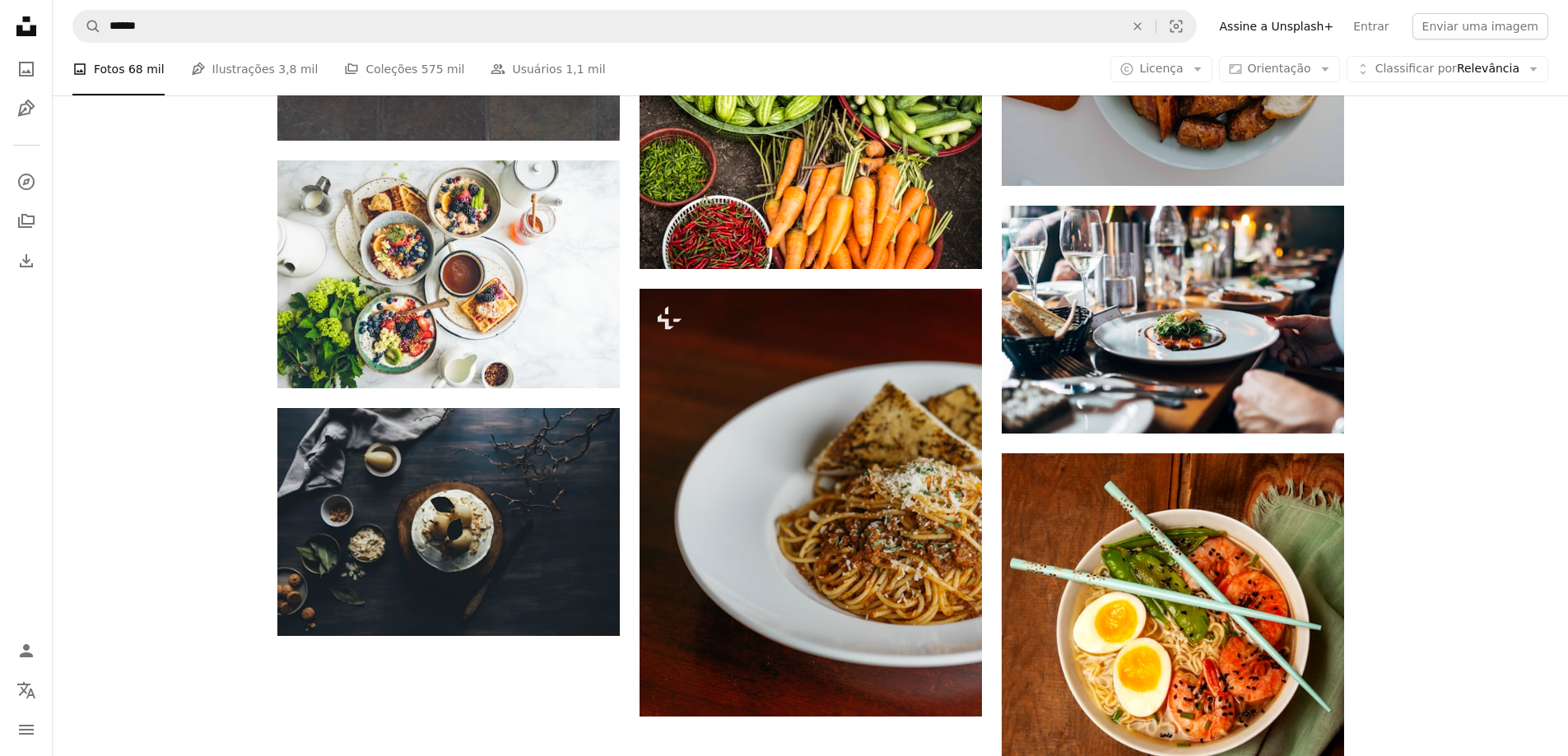
scroll to position [5003, 0]
